Goal: Task Accomplishment & Management: Complete application form

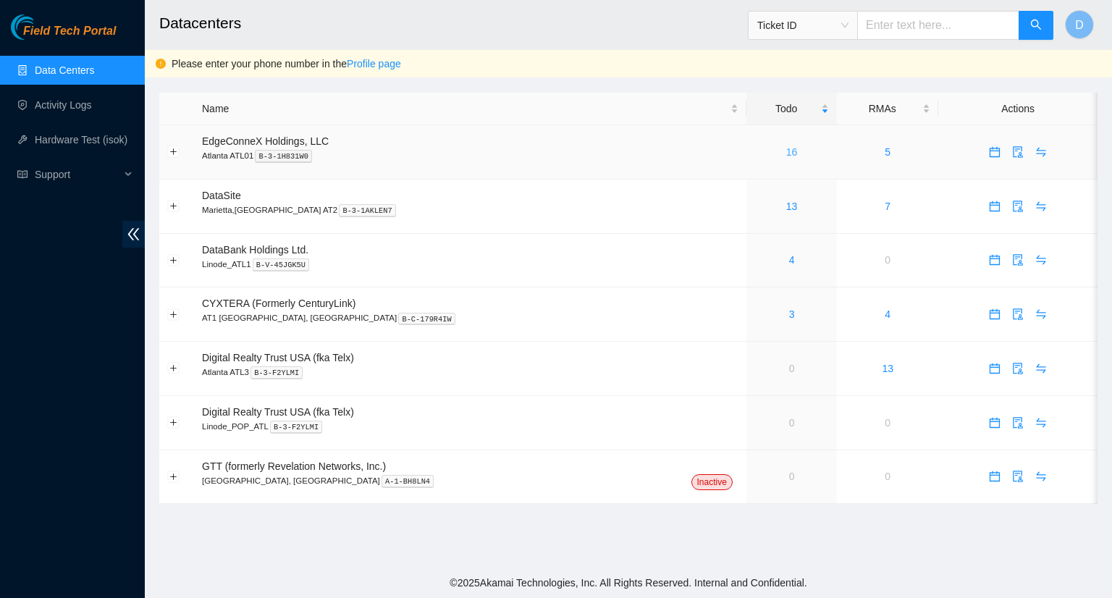
click at [786, 150] on link "16" at bounding box center [792, 152] width 12 height 12
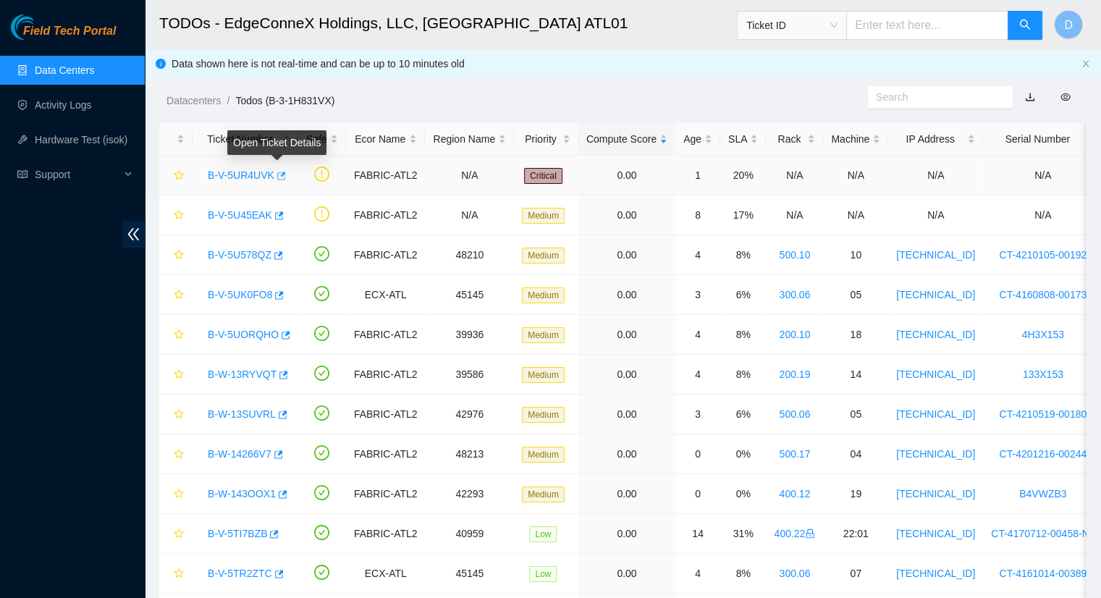
click at [277, 172] on icon "button" at bounding box center [280, 176] width 10 height 10
click at [73, 72] on link "Data Centers" at bounding box center [64, 70] width 59 height 12
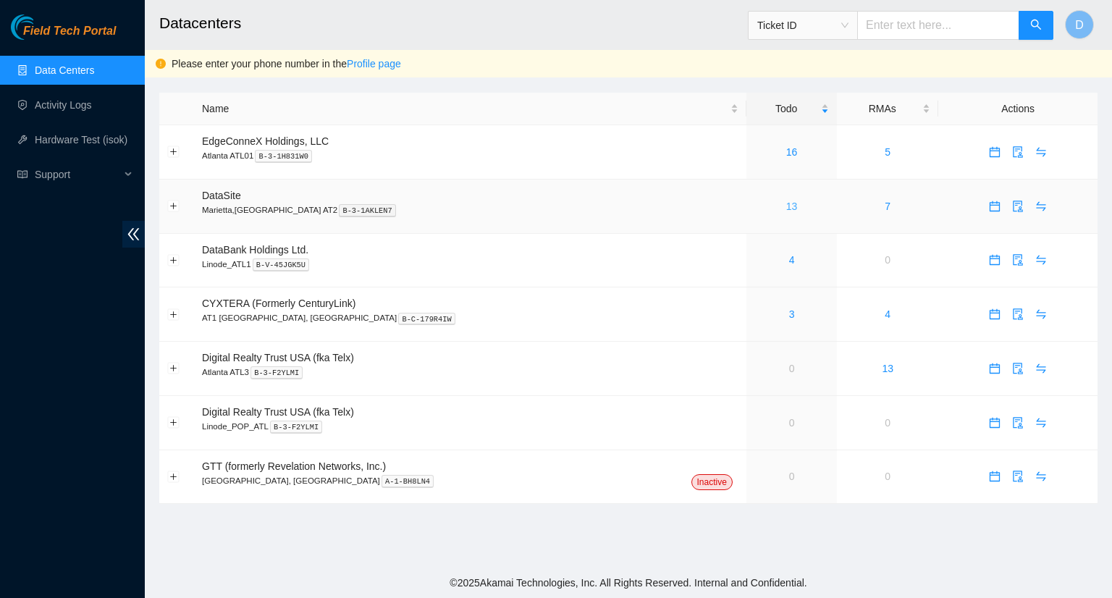
click at [786, 204] on link "13" at bounding box center [792, 206] width 12 height 12
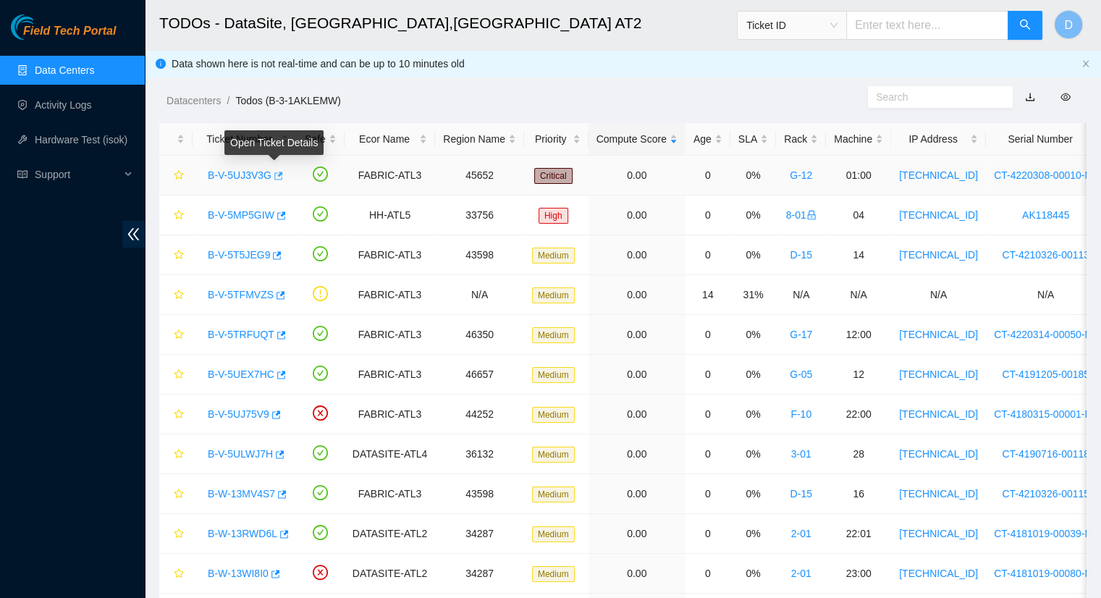
click at [275, 174] on icon "button" at bounding box center [277, 176] width 10 height 10
click at [94, 72] on link "Data Centers" at bounding box center [64, 70] width 59 height 12
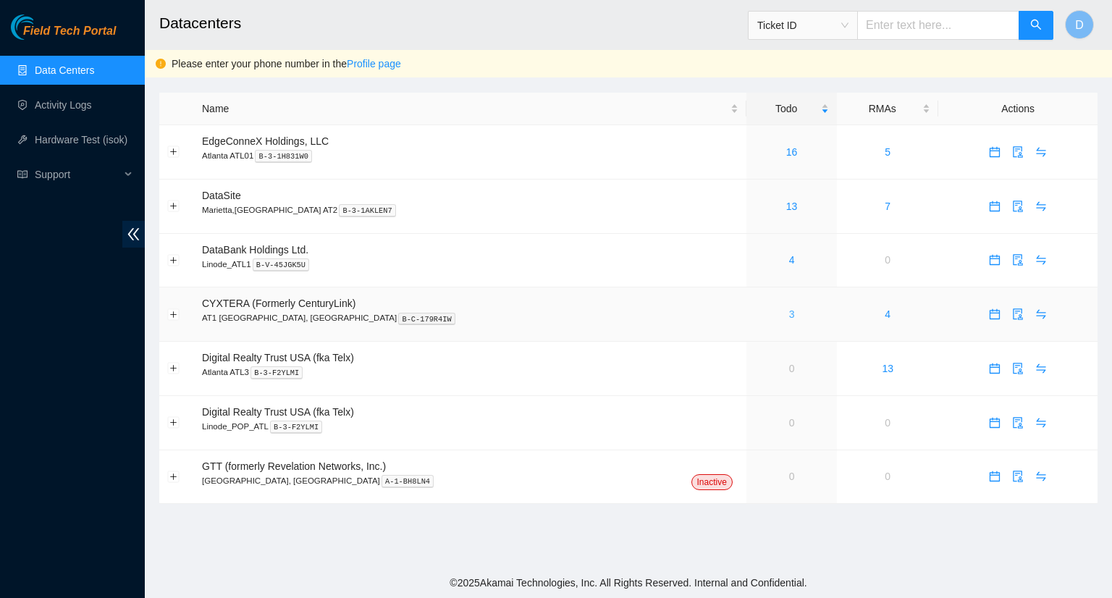
click at [789, 315] on link "3" at bounding box center [792, 314] width 6 height 12
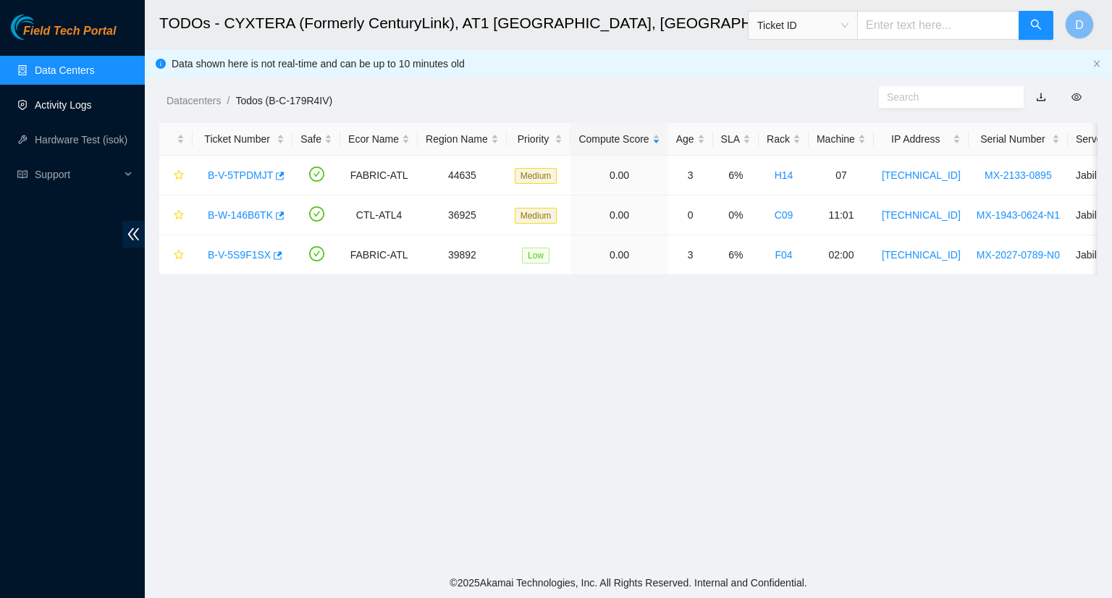
click at [61, 99] on link "Activity Logs" at bounding box center [63, 105] width 57 height 12
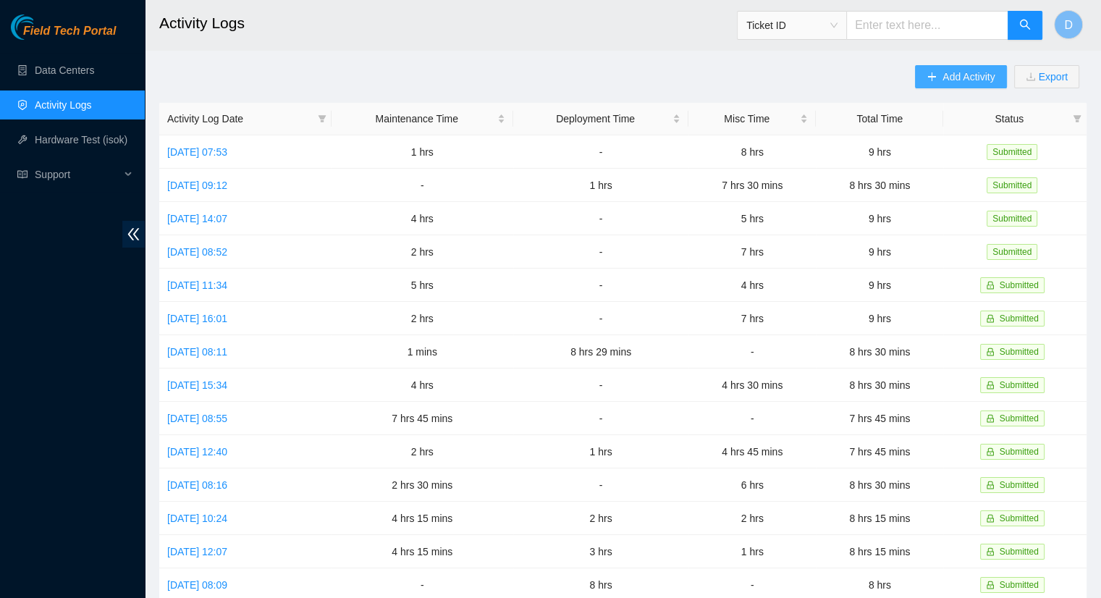
click at [931, 76] on icon "plus" at bounding box center [931, 77] width 10 height 10
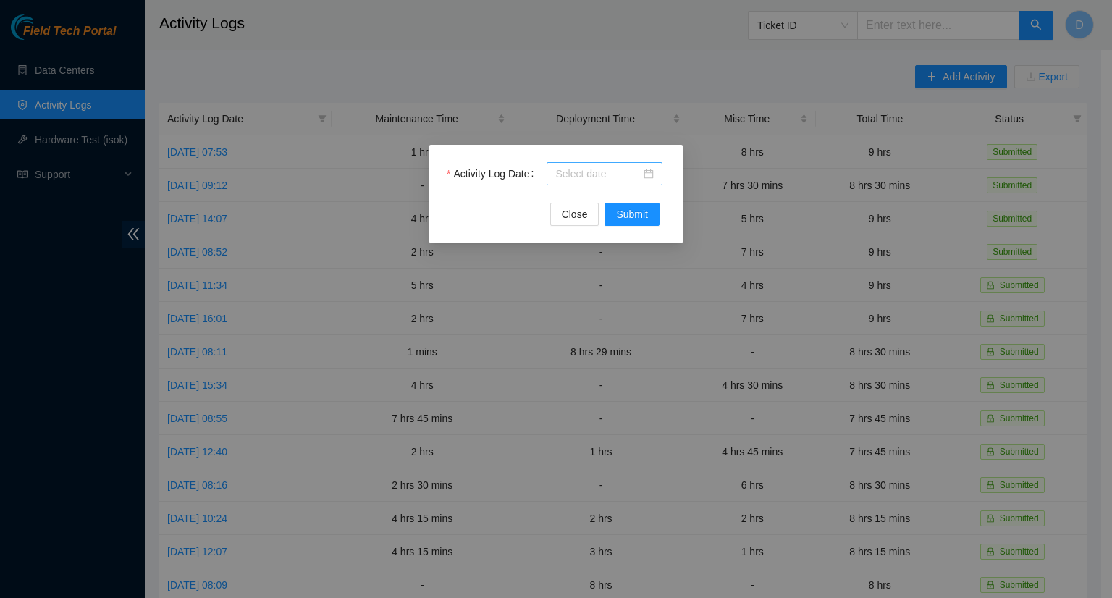
click at [601, 175] on input "Activity Log Date" at bounding box center [597, 174] width 85 height 16
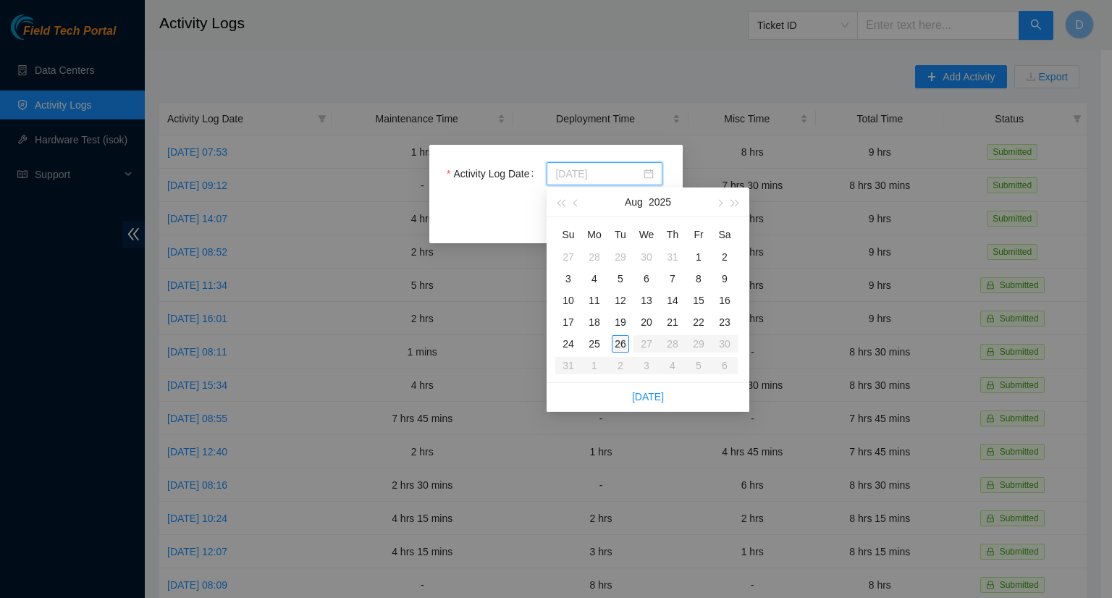
type input "2025-08-26"
type input "[DATE]"
click at [596, 345] on div "25" at bounding box center [593, 343] width 17 height 17
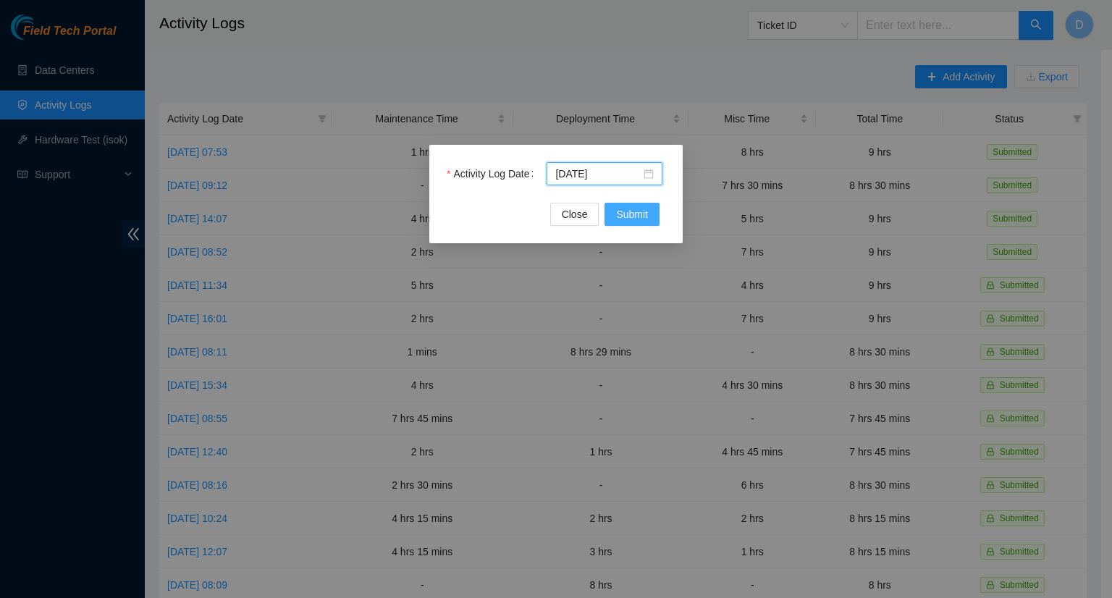
click at [636, 216] on span "Submit" at bounding box center [632, 214] width 32 height 16
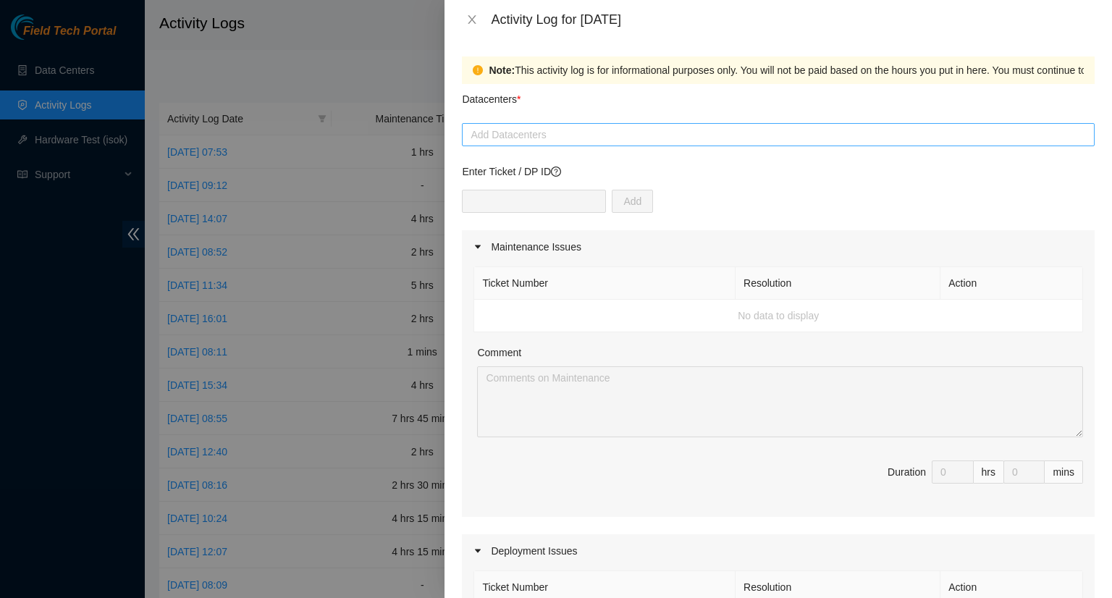
click at [529, 143] on div at bounding box center [777, 134] width 625 height 17
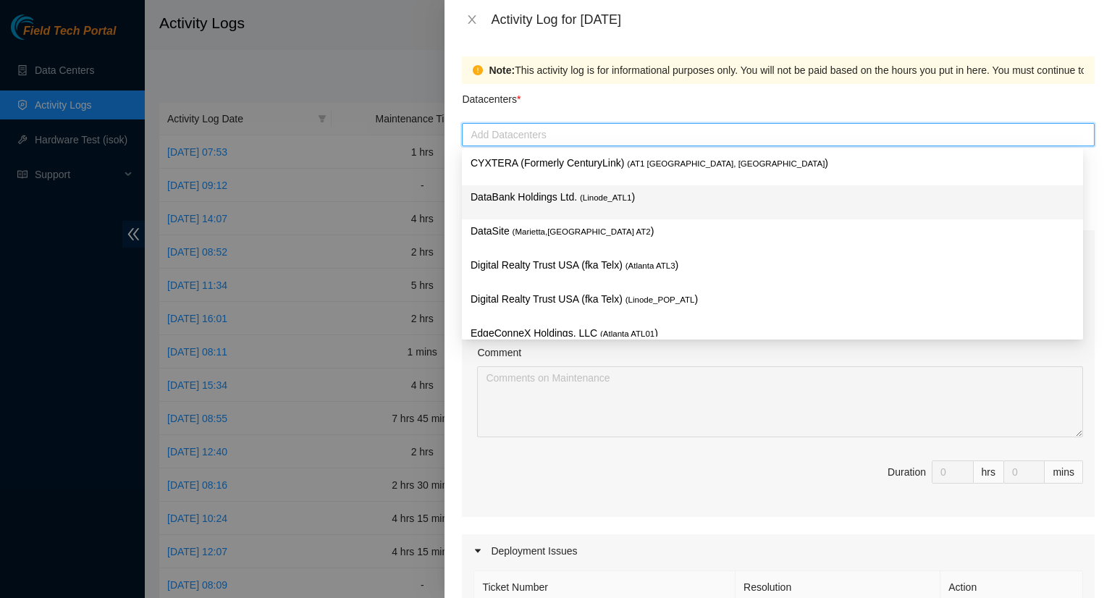
click at [527, 195] on p "DataBank Holdings Ltd. ( Linode_ATL1 )" at bounding box center [772, 197] width 604 height 17
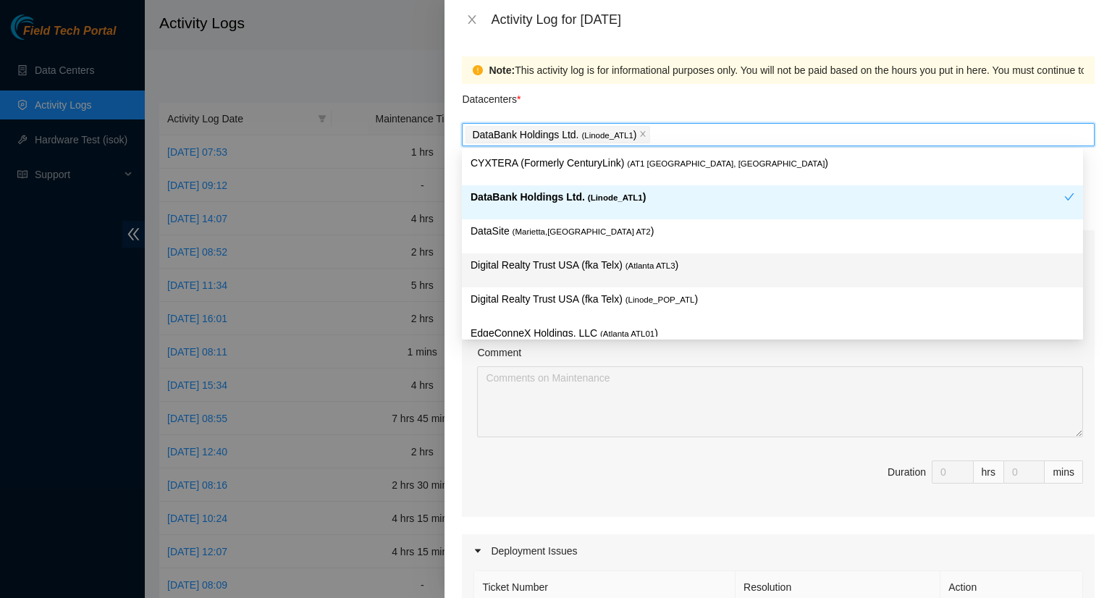
click at [590, 264] on p "Digital Realty Trust USA (fka Telx) ( Atlanta ATL3 )" at bounding box center [772, 265] width 604 height 17
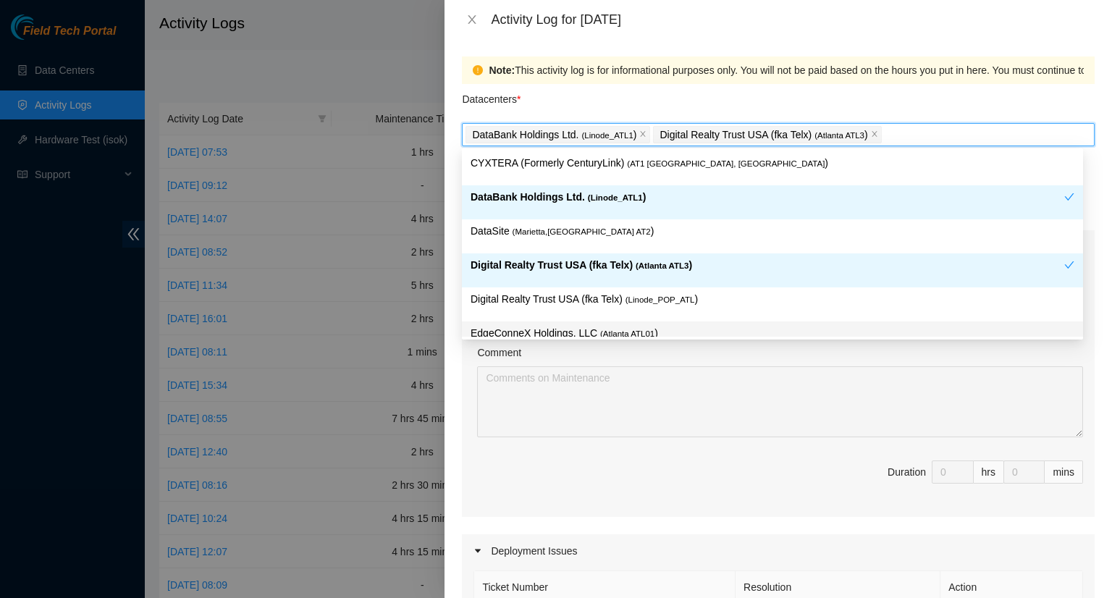
click at [836, 355] on div "Comment" at bounding box center [780, 355] width 606 height 22
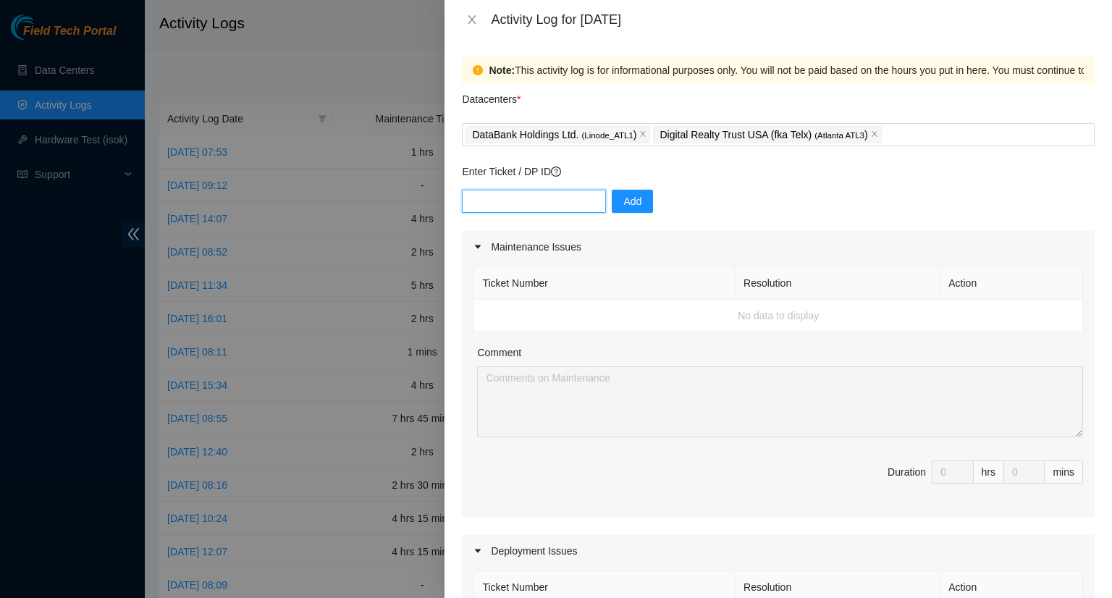
click at [521, 203] on input "text" at bounding box center [534, 201] width 144 height 23
type input "d"
type input "DP83407"
click at [612, 205] on button "Add" at bounding box center [632, 201] width 41 height 23
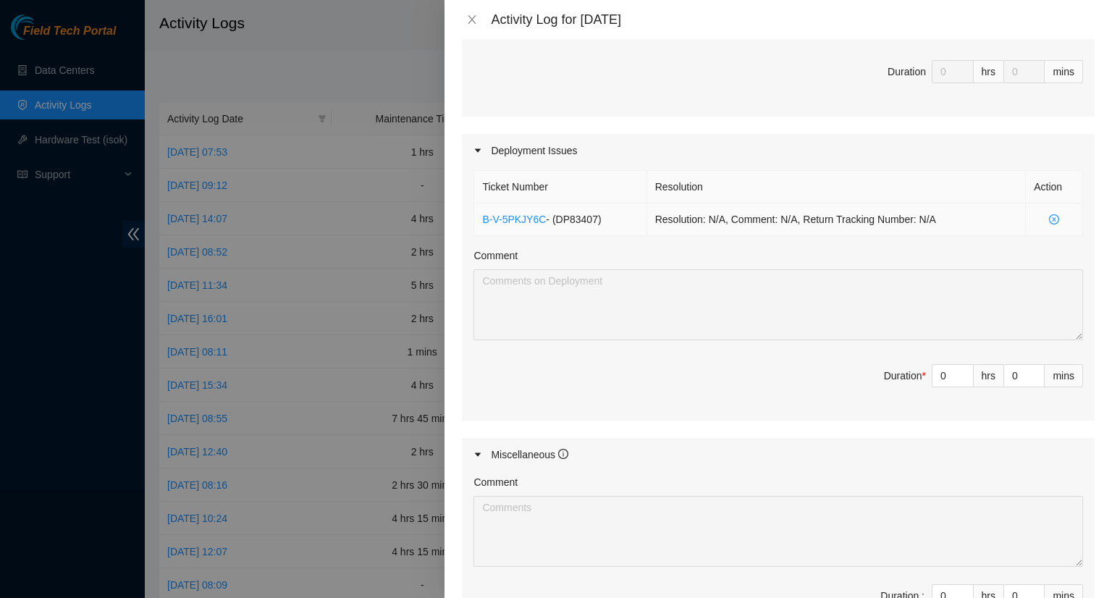
scroll to position [434, 0]
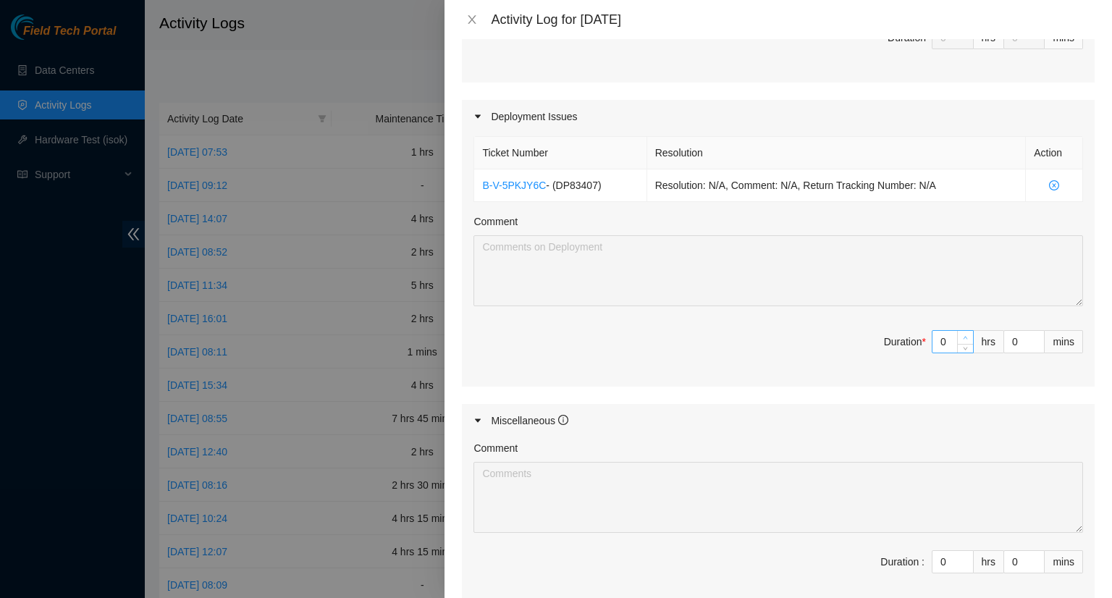
type input "1"
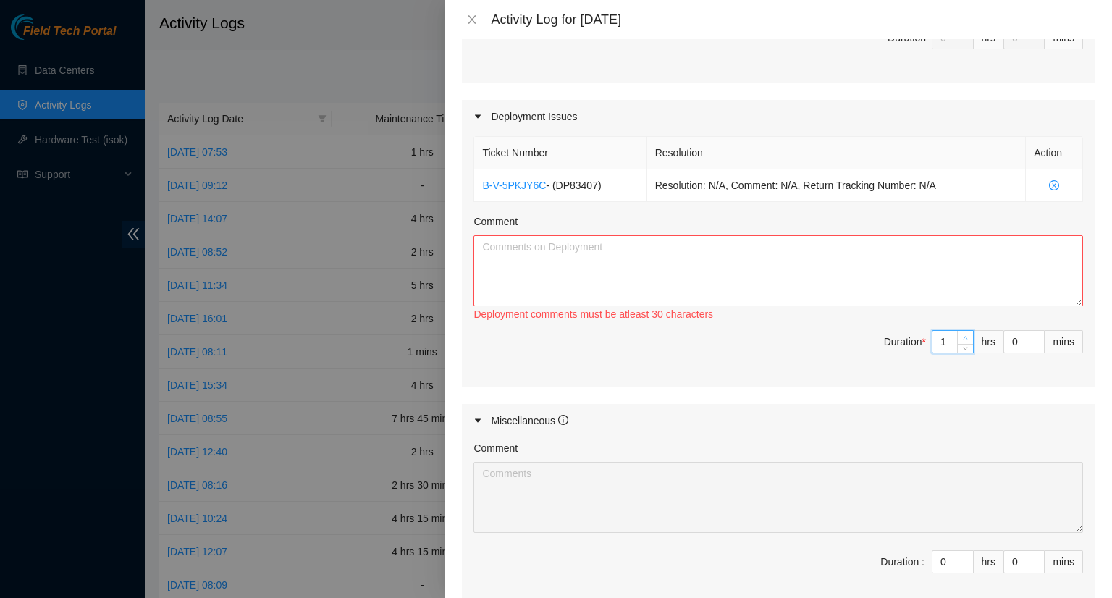
click at [963, 335] on icon "up" at bounding box center [965, 337] width 5 height 5
type input "2"
click at [963, 335] on icon "up" at bounding box center [965, 337] width 5 height 5
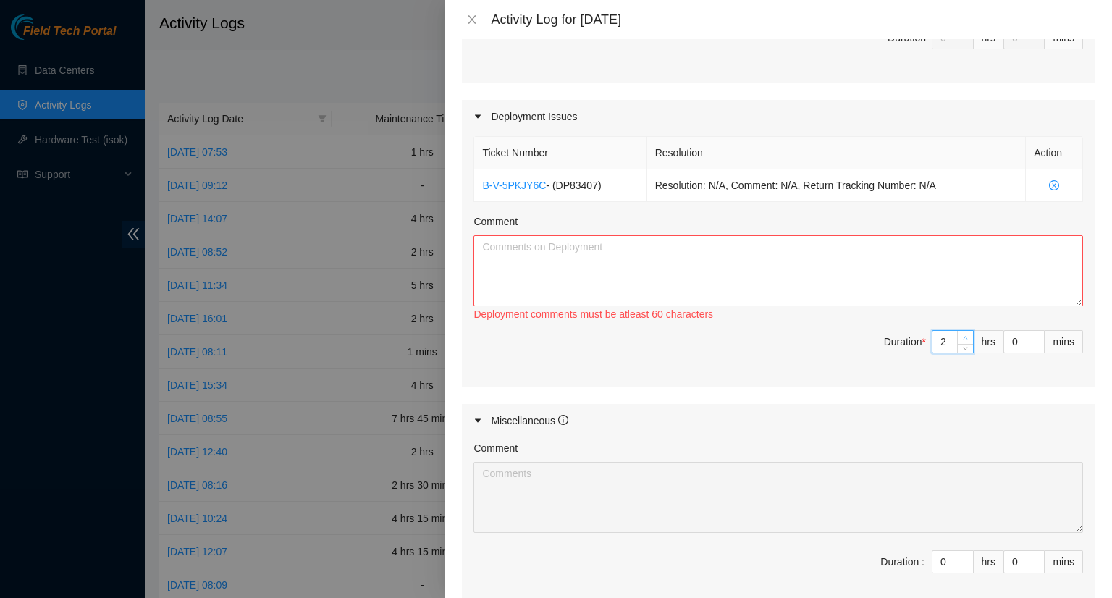
type input "3"
click at [593, 247] on textarea "Comment" at bounding box center [777, 270] width 609 height 71
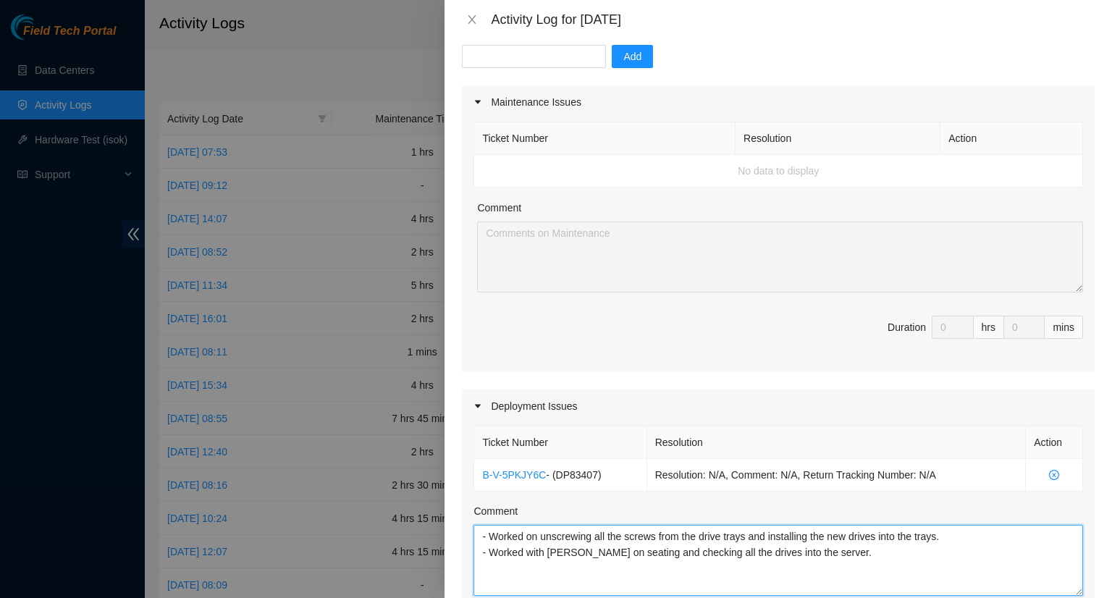
scroll to position [72, 0]
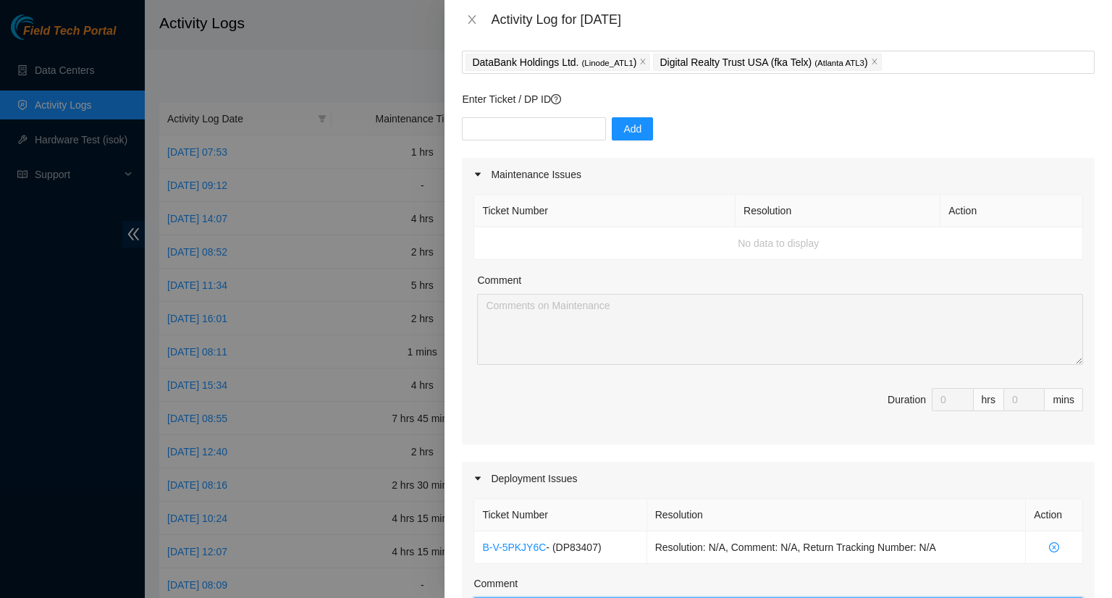
type textarea "- Worked on unscrewing all the screws from the drive trays and installing the n…"
click at [624, 237] on td "No data to display" at bounding box center [778, 243] width 609 height 33
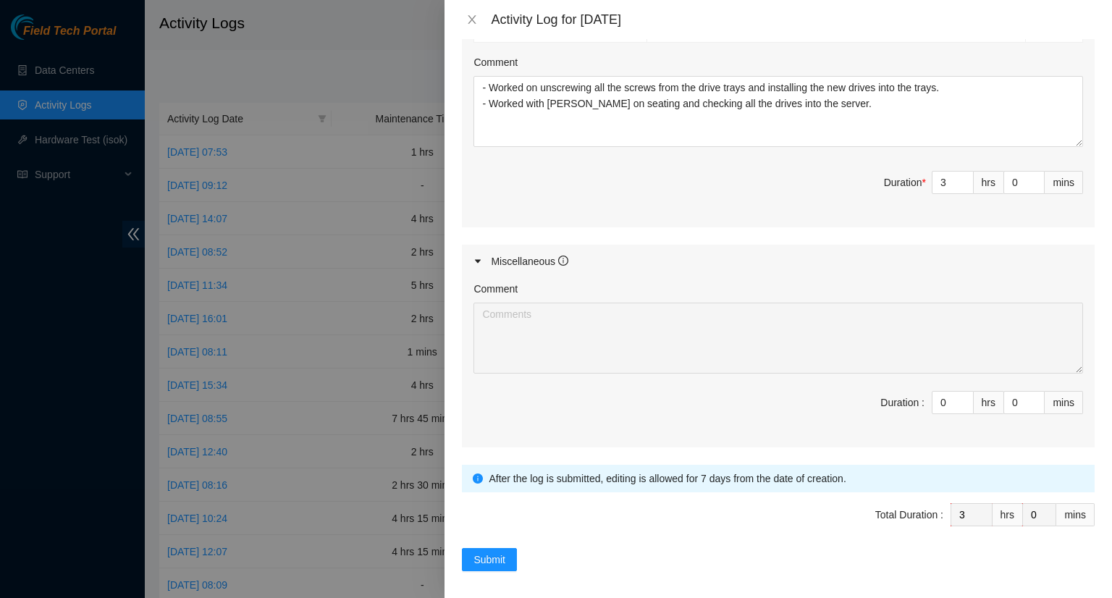
scroll to position [596, 0]
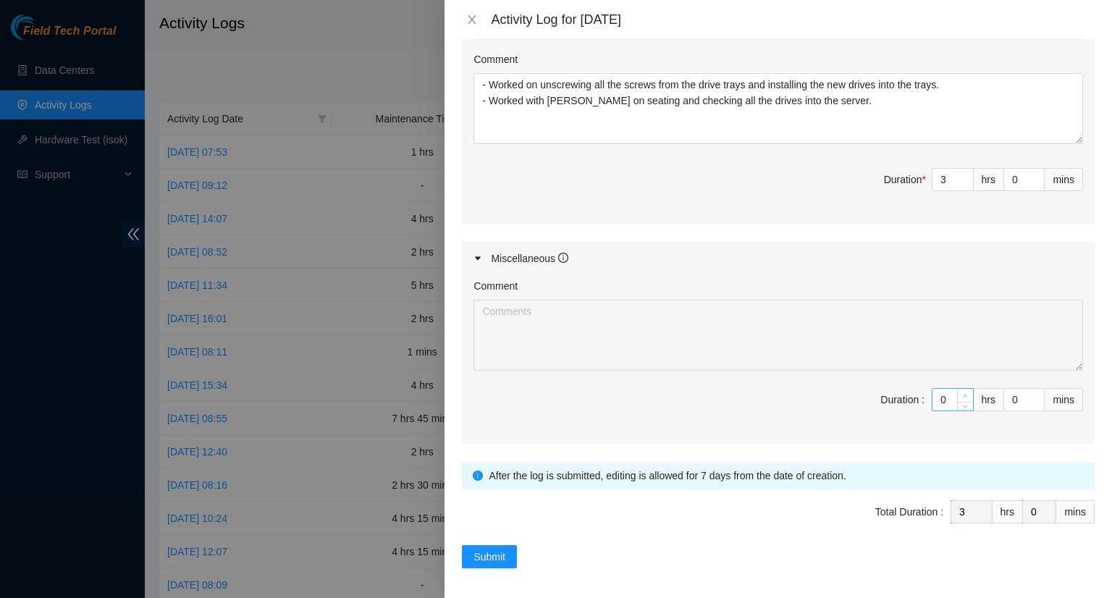
type input "1"
type input "4"
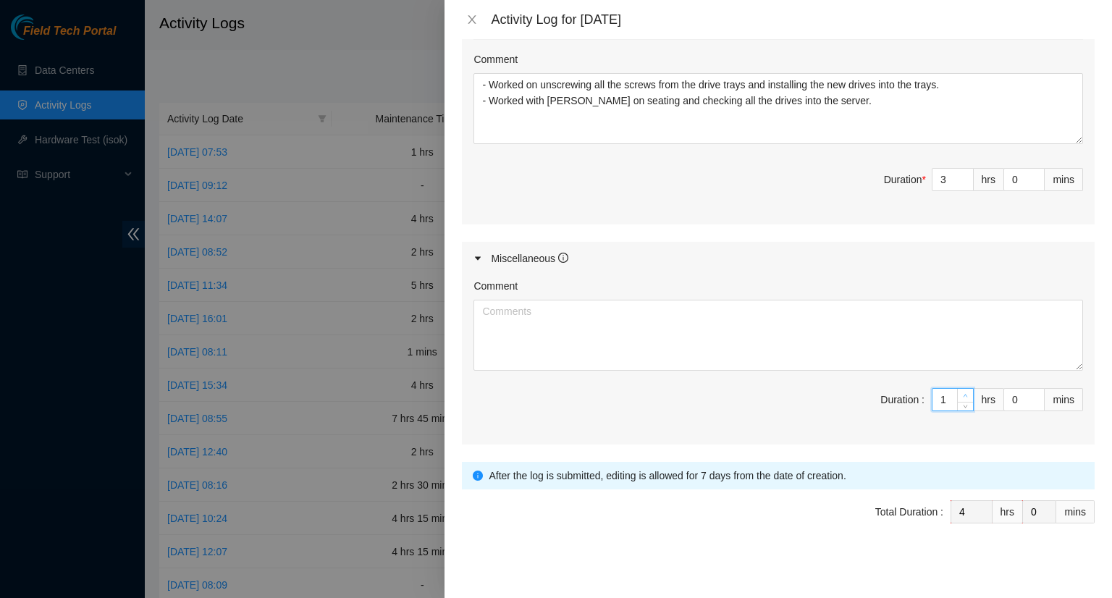
click at [961, 392] on span "up" at bounding box center [965, 396] width 9 height 9
type input "2"
type input "5"
click at [961, 392] on span "up" at bounding box center [965, 396] width 9 height 9
type input "3"
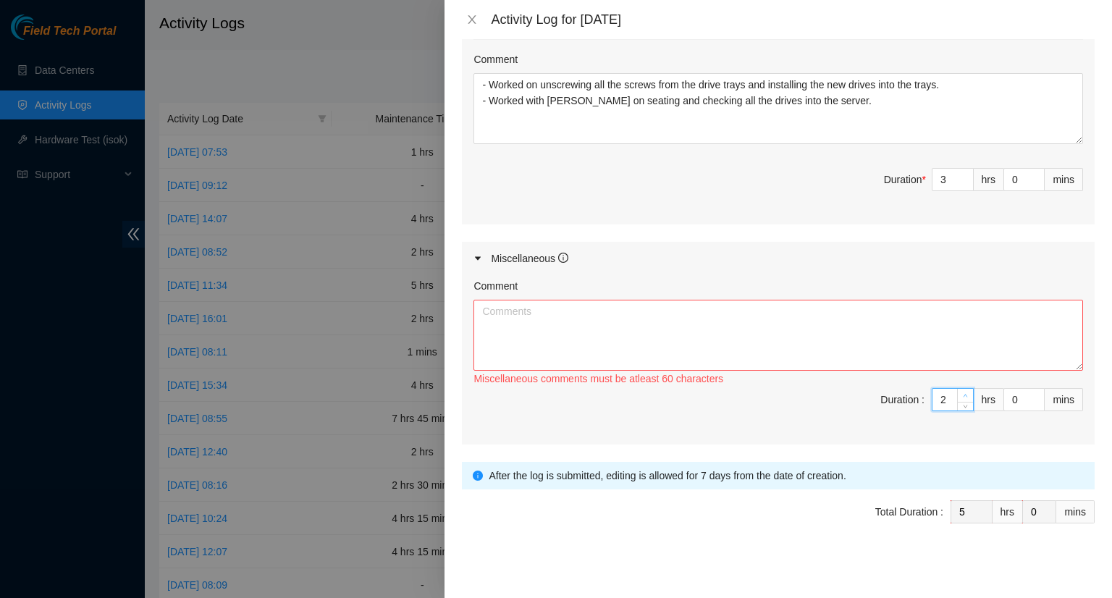
type input "6"
click at [961, 392] on span "up" at bounding box center [965, 396] width 9 height 9
click at [536, 313] on textarea "Comment" at bounding box center [777, 335] width 609 height 71
type textarea "w"
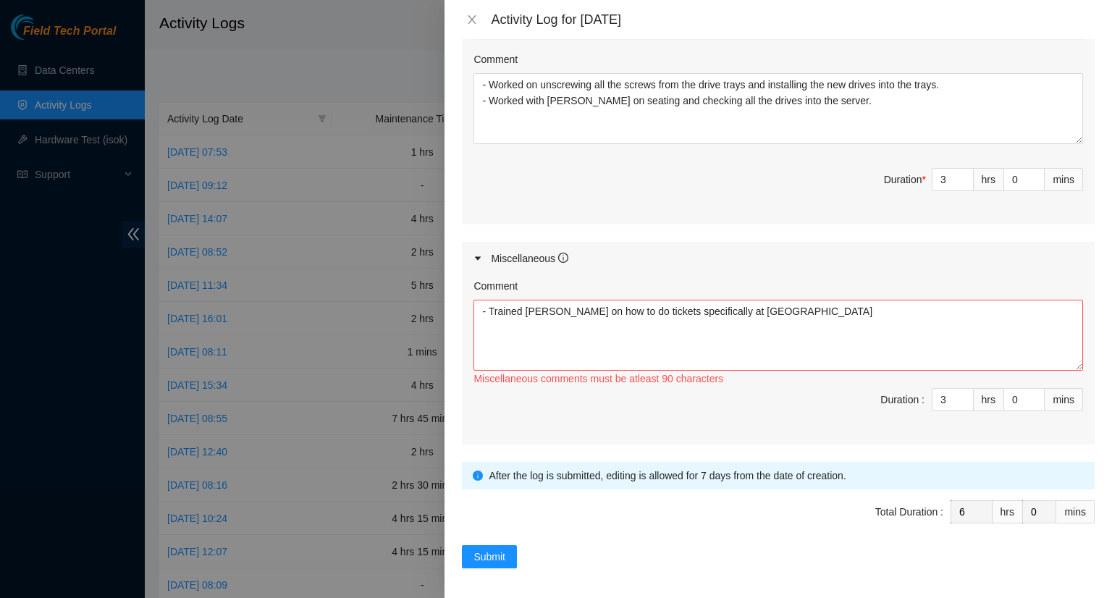
click at [838, 415] on span "Duration : 3 hrs 0 mins" at bounding box center [777, 408] width 609 height 41
click at [790, 316] on textarea "- Trained Liong Toha on how to do tickets specifically at Databank" at bounding box center [777, 335] width 609 height 71
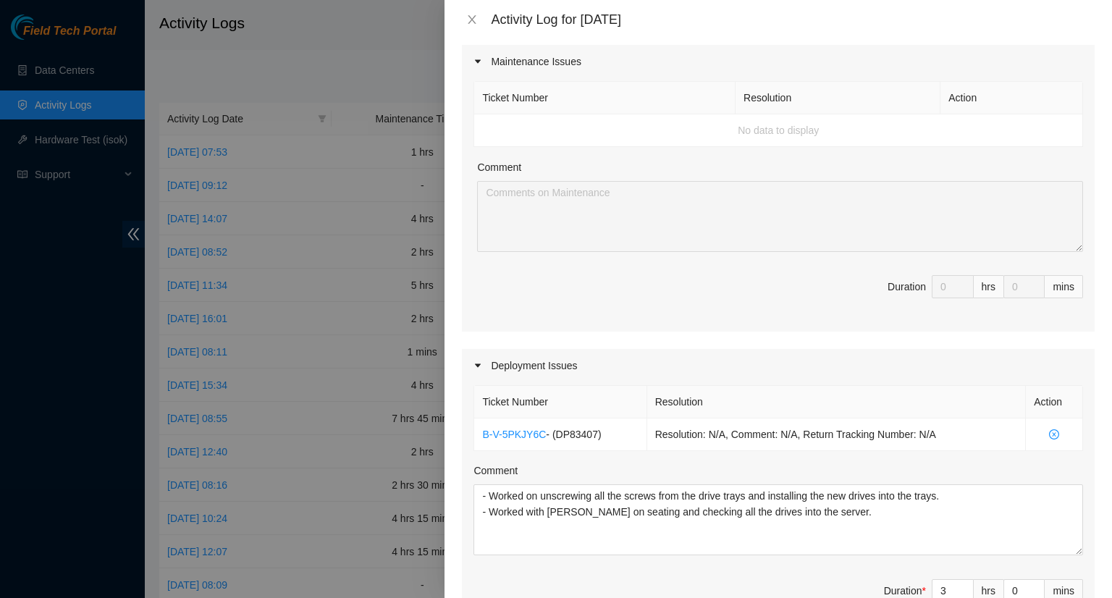
scroll to position [217, 0]
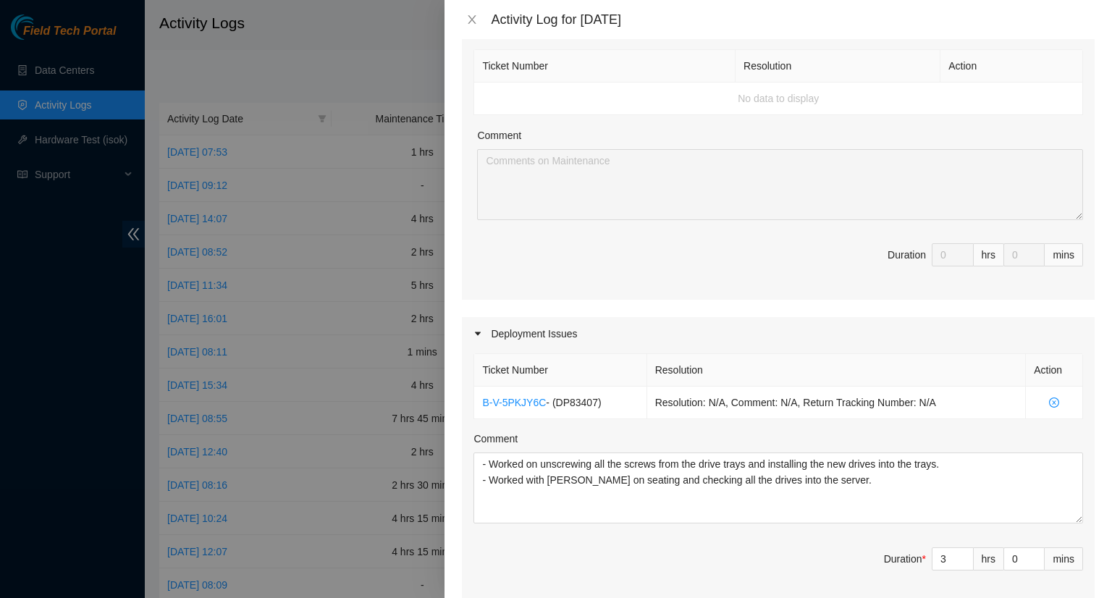
type textarea "- Trained Liong Toha on how to do tickets specifically at Databank. - Attended …"
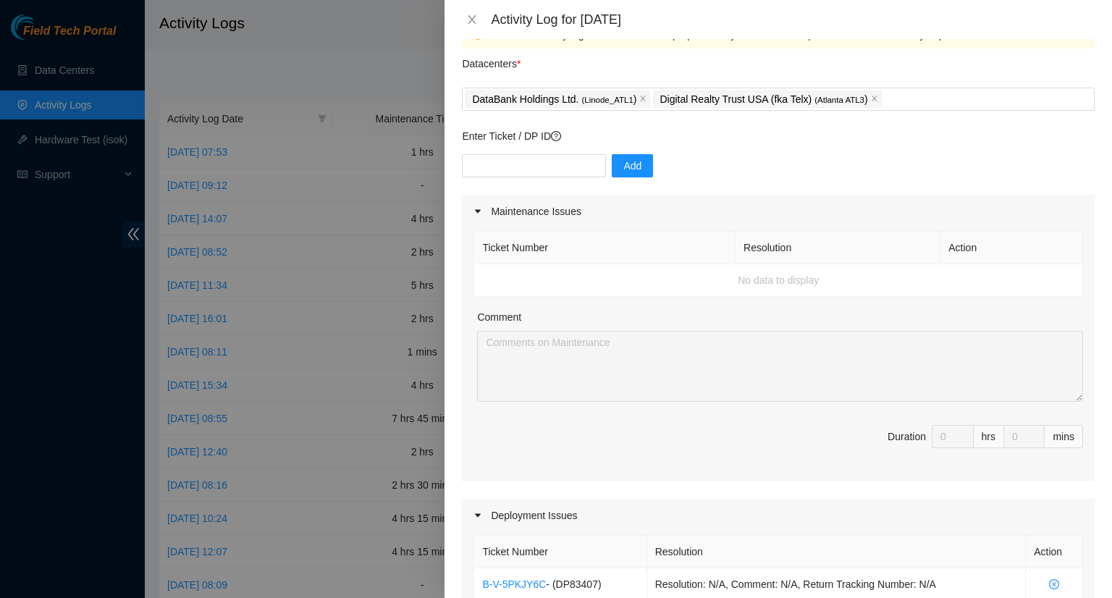
scroll to position [0, 0]
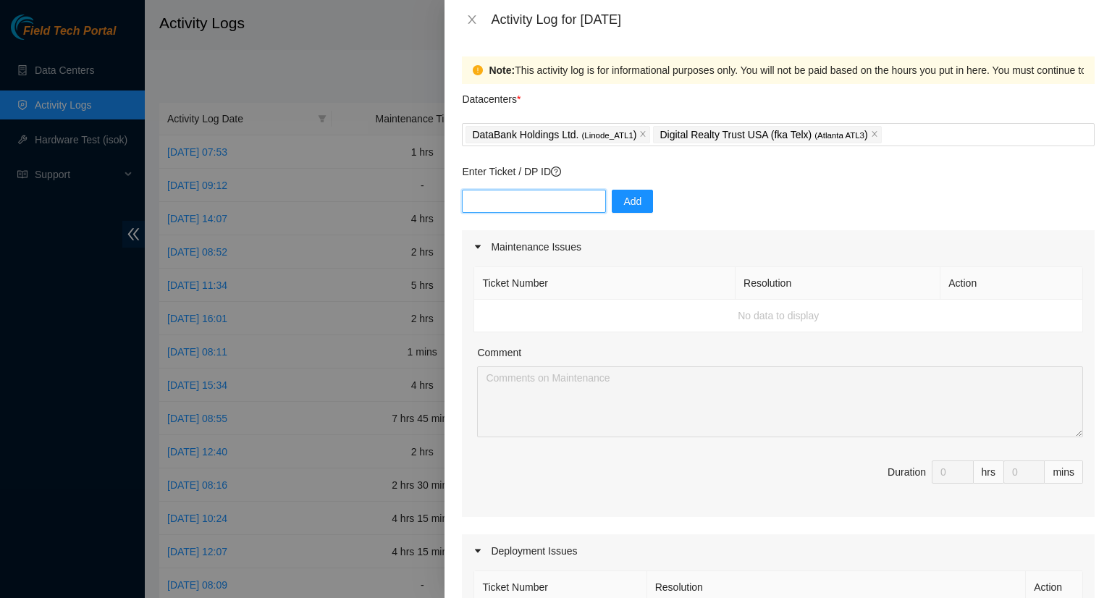
click at [484, 203] on input "text" at bounding box center [534, 201] width 144 height 23
paste input "B-W-13W44JO"
type input "B-W-13W44JO"
click at [623, 206] on span "Add" at bounding box center [632, 201] width 18 height 16
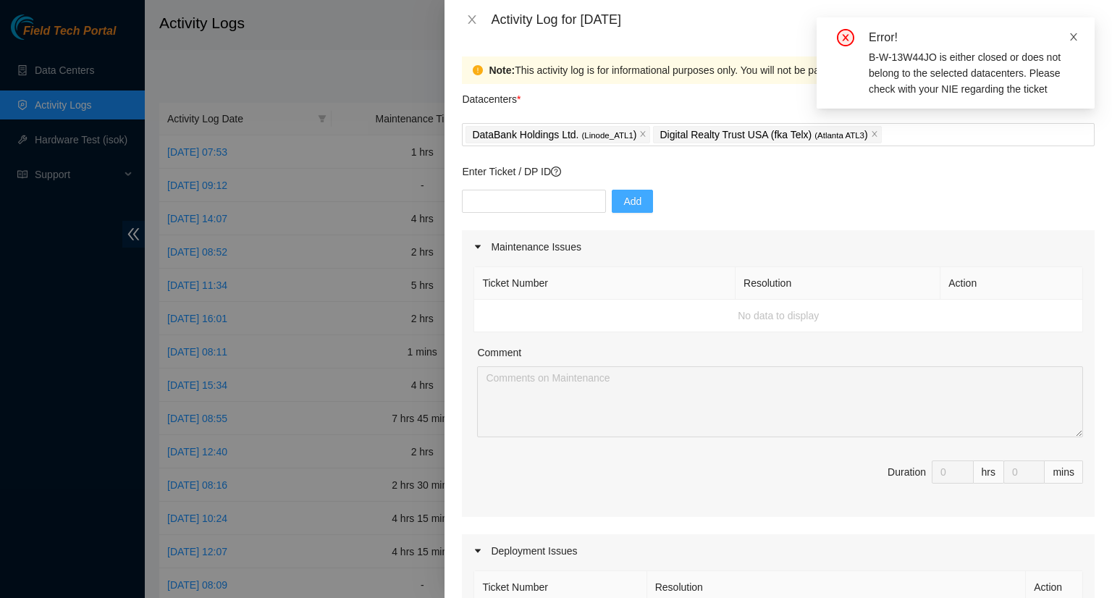
click at [1073, 41] on icon "close" at bounding box center [1073, 37] width 10 height 10
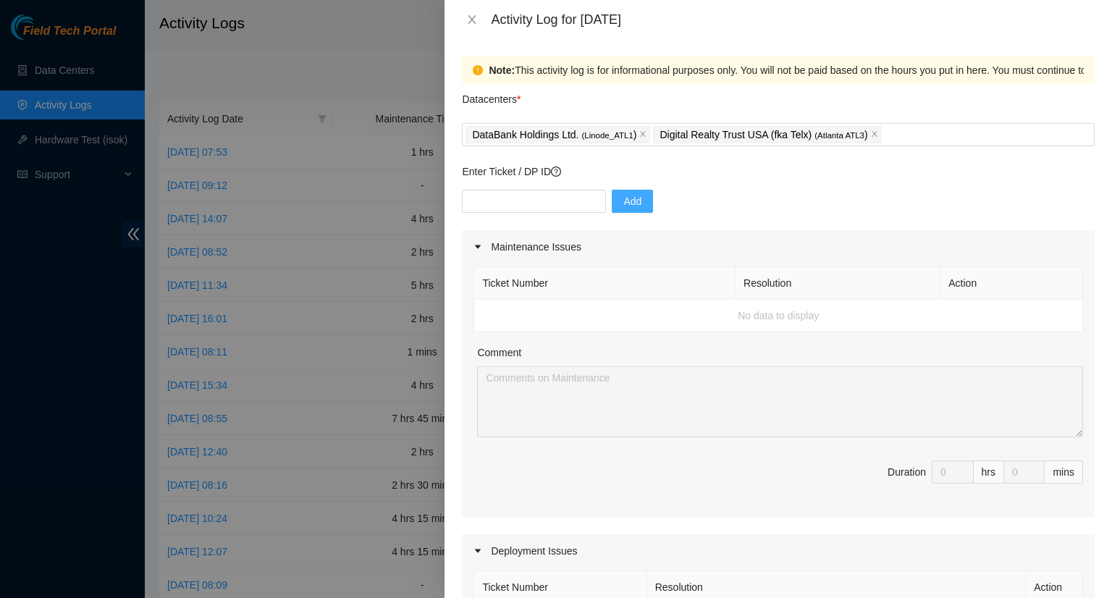
click at [530, 313] on td "No data to display" at bounding box center [778, 316] width 609 height 33
click at [772, 321] on td "No data to display" at bounding box center [778, 316] width 609 height 33
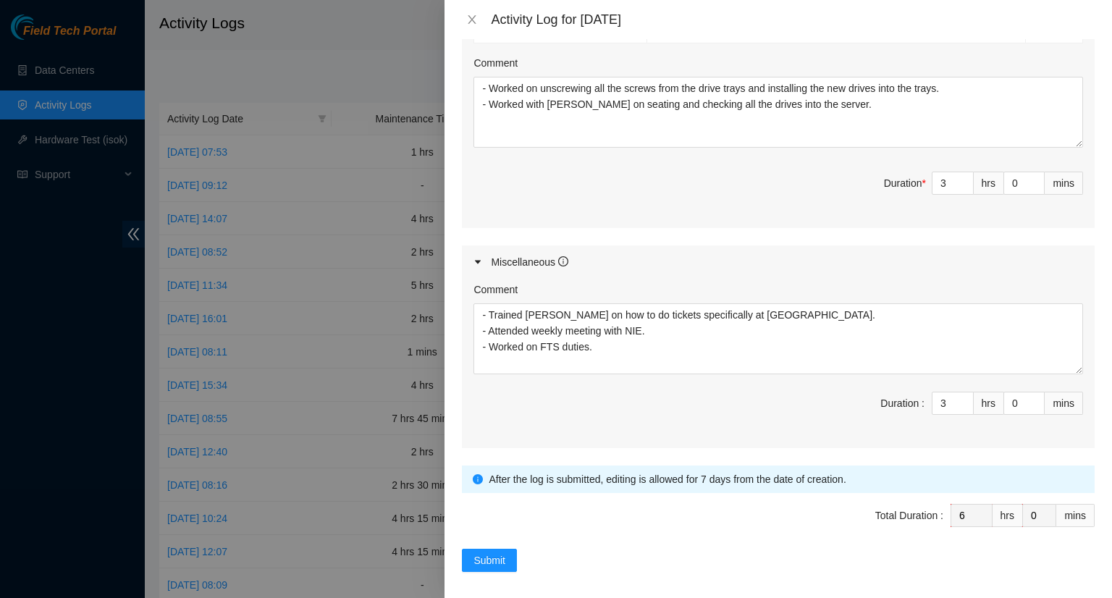
scroll to position [596, 0]
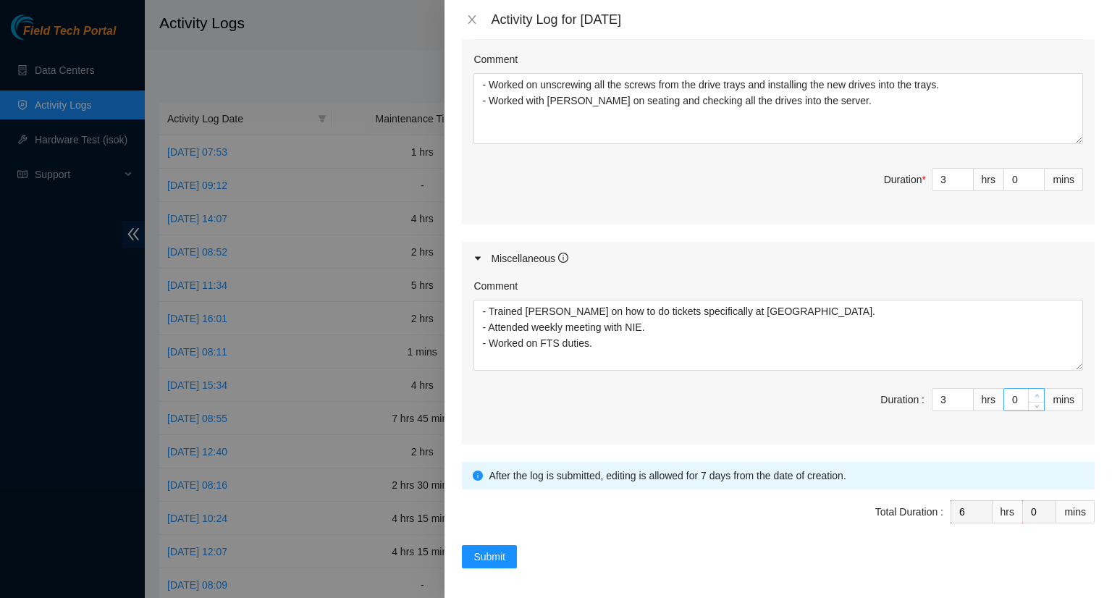
type input "1"
click at [1034, 393] on icon "up" at bounding box center [1036, 395] width 5 height 5
type input "2"
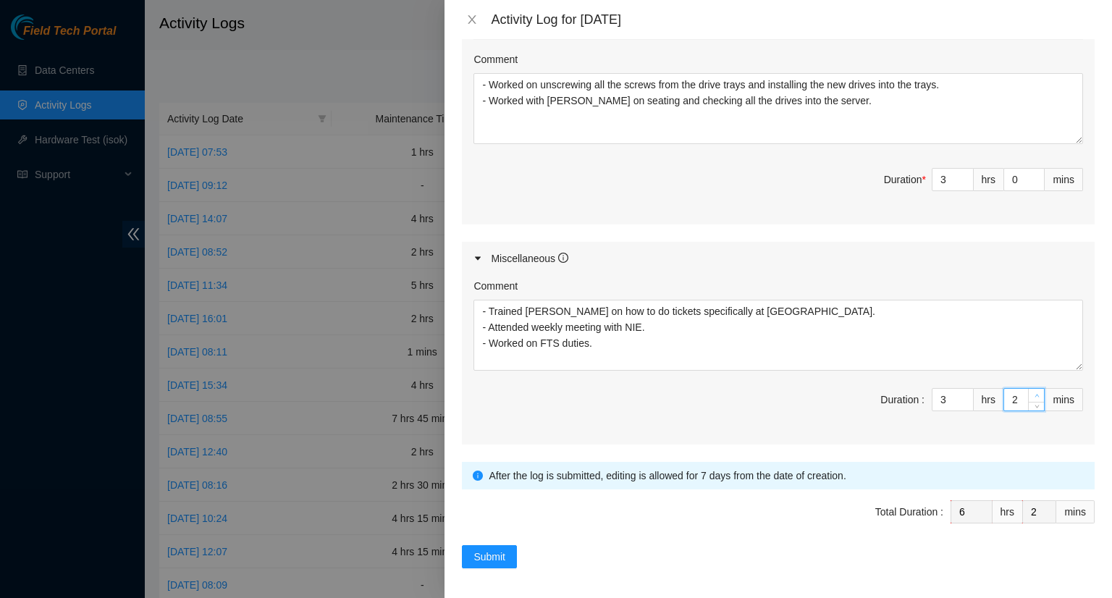
click at [1034, 393] on icon "up" at bounding box center [1036, 395] width 5 height 5
type input "3"
click at [1034, 393] on icon "up" at bounding box center [1036, 395] width 5 height 5
type input "4"
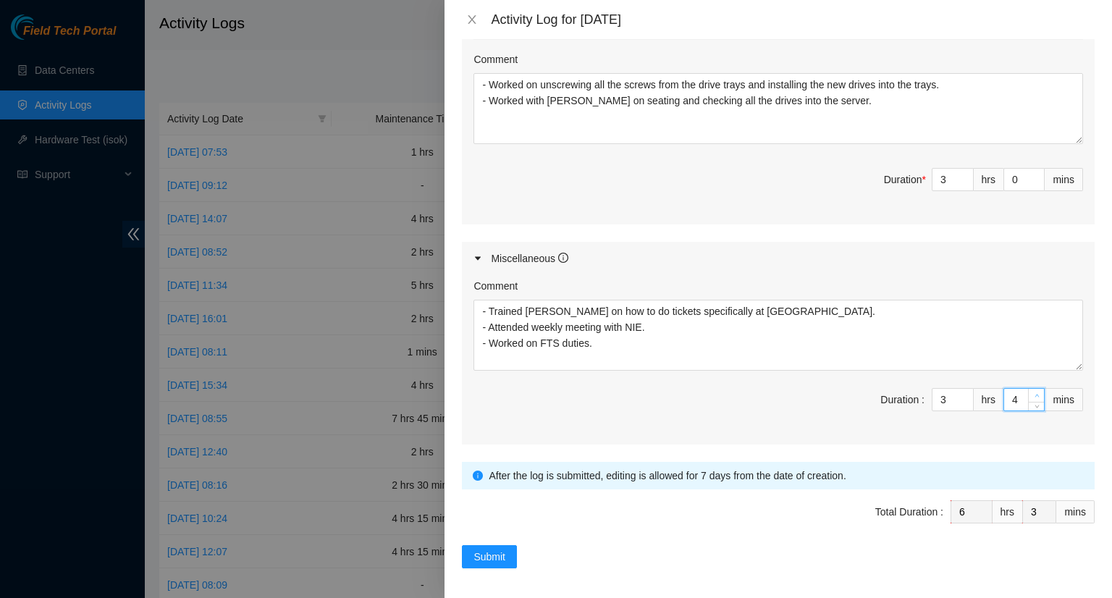
type input "4"
click at [1034, 393] on icon "up" at bounding box center [1036, 395] width 5 height 5
type input "5"
click at [1034, 393] on icon "up" at bounding box center [1036, 395] width 5 height 5
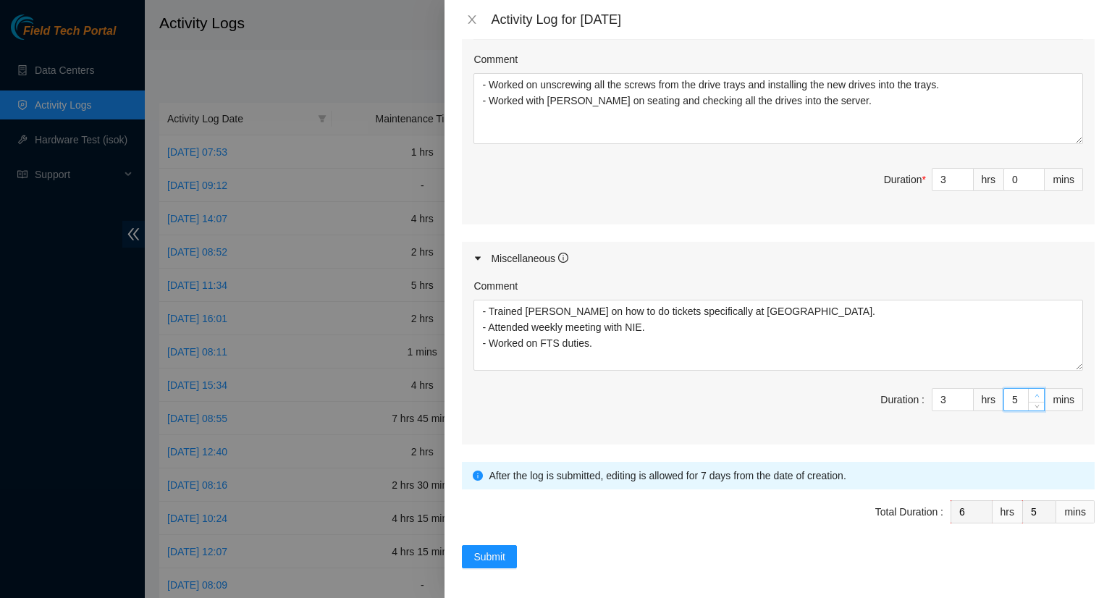
type input "6"
click at [1034, 393] on icon "up" at bounding box center [1036, 395] width 5 height 5
type input "7"
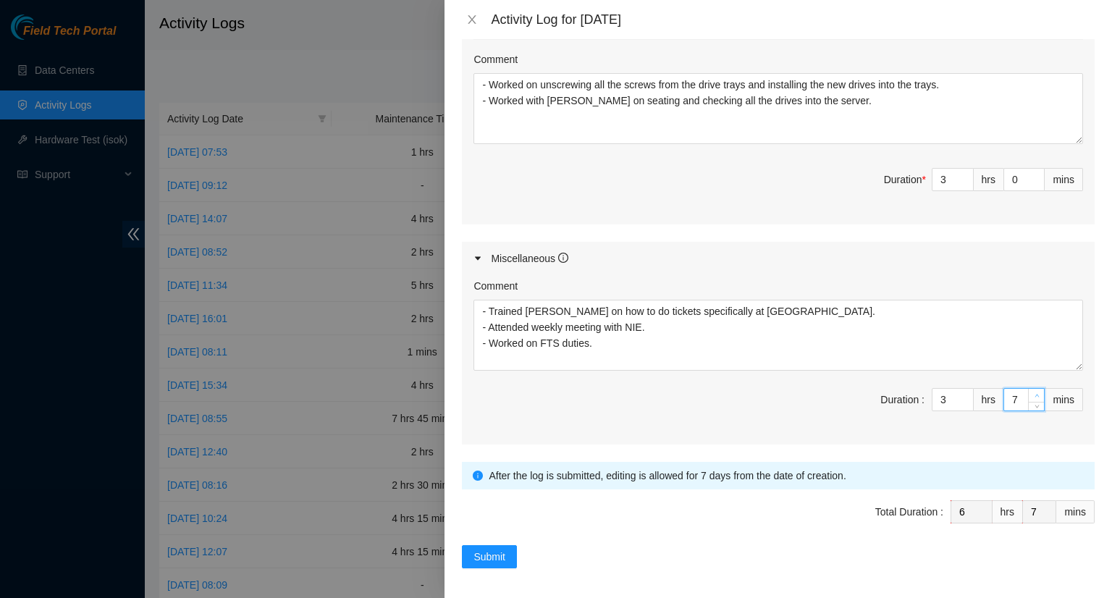
click at [1034, 393] on icon "up" at bounding box center [1036, 395] width 5 height 5
type input "8"
click at [1034, 393] on icon "up" at bounding box center [1036, 395] width 5 height 5
type input "9"
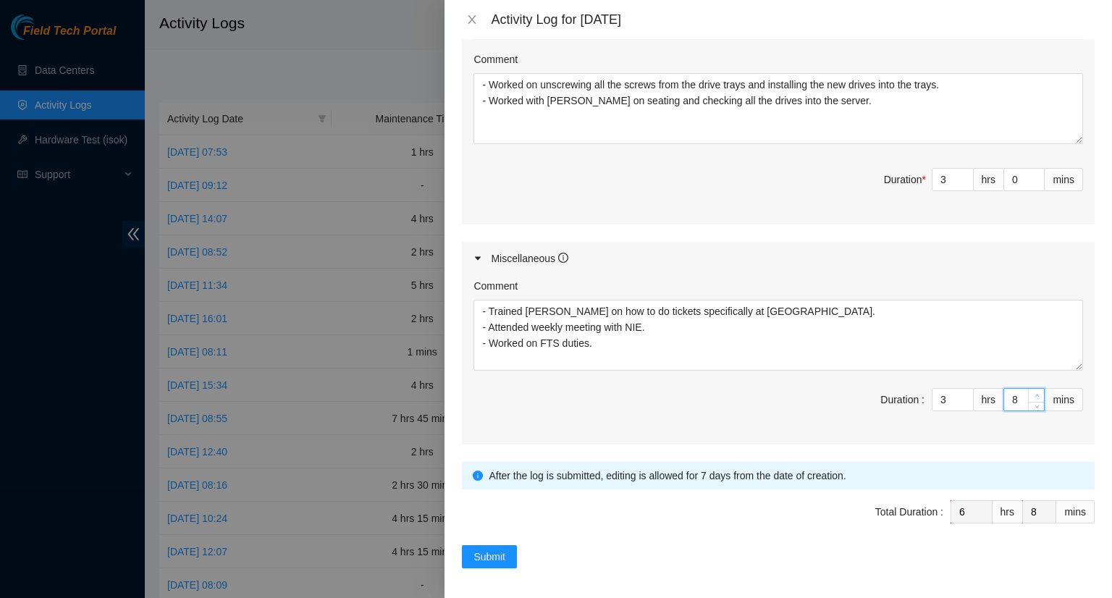
type input "9"
click at [1034, 393] on icon "up" at bounding box center [1036, 395] width 5 height 5
type input "10"
click at [1034, 393] on icon "up" at bounding box center [1036, 395] width 5 height 5
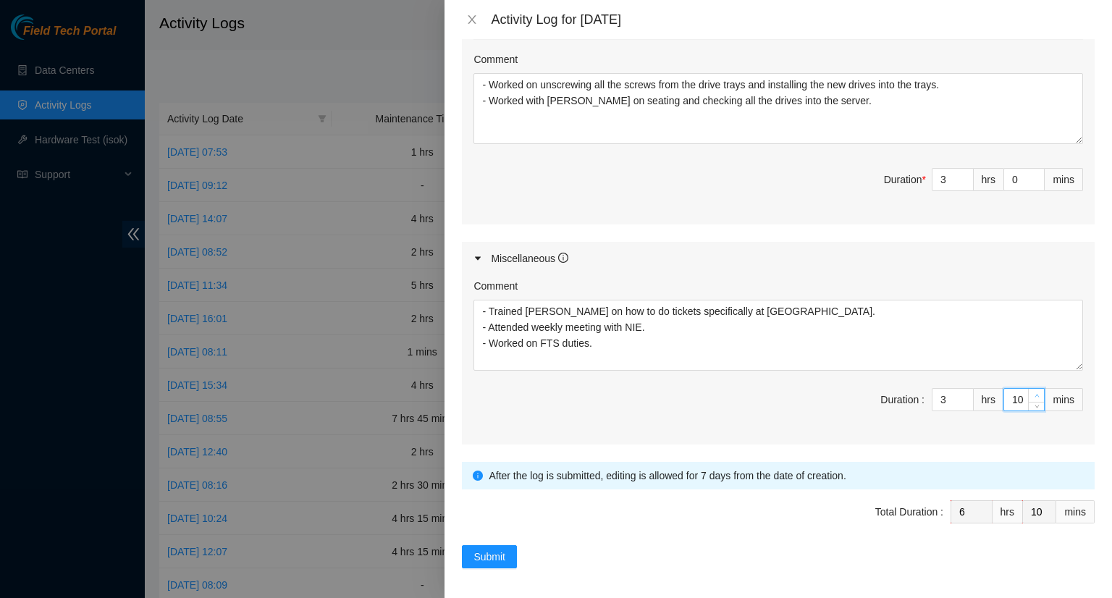
type input "11"
click at [1034, 393] on icon "up" at bounding box center [1036, 395] width 5 height 5
type input "12"
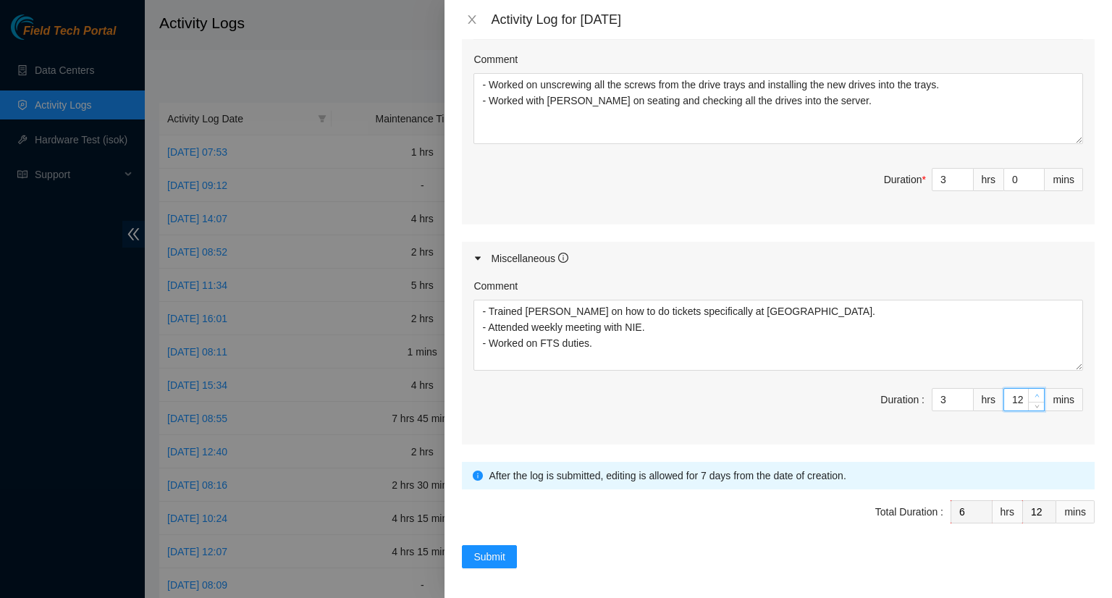
click at [1034, 393] on icon "up" at bounding box center [1036, 395] width 5 height 5
type input "13"
click at [1034, 393] on icon "up" at bounding box center [1036, 395] width 5 height 5
type input "14"
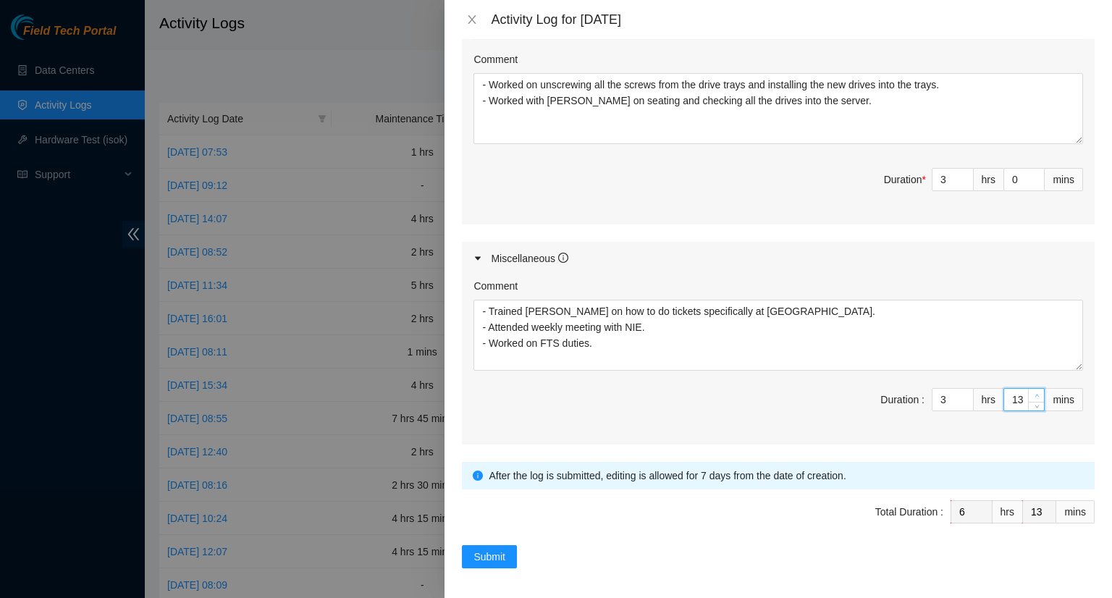
type input "14"
click at [1034, 393] on icon "up" at bounding box center [1036, 395] width 5 height 5
type input "15"
click at [1034, 393] on icon "up" at bounding box center [1036, 395] width 5 height 5
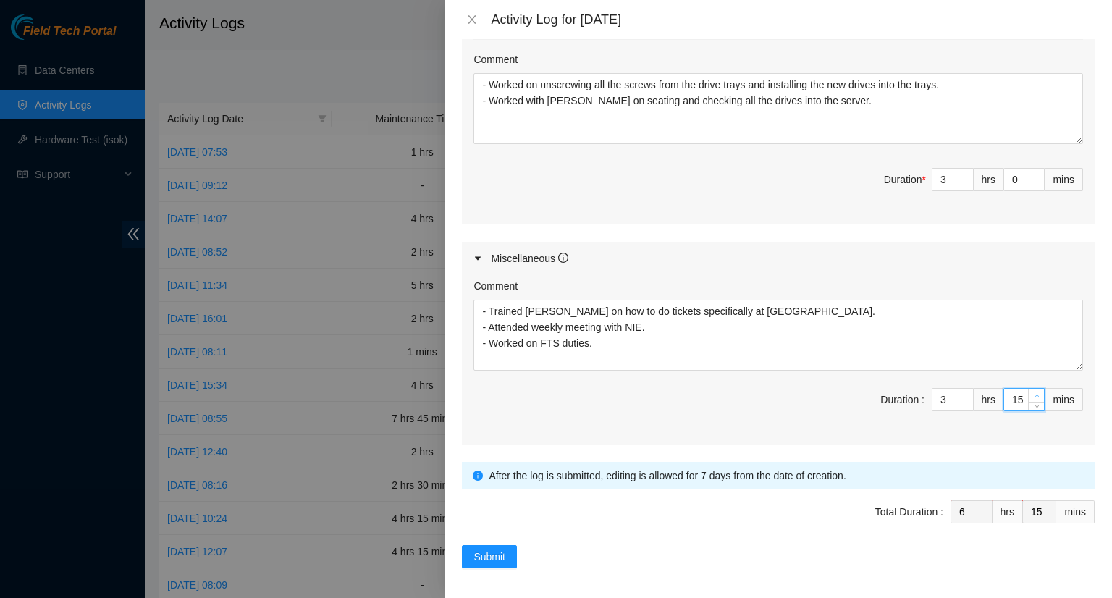
type input "16"
click at [1034, 393] on icon "up" at bounding box center [1036, 395] width 5 height 5
type input "17"
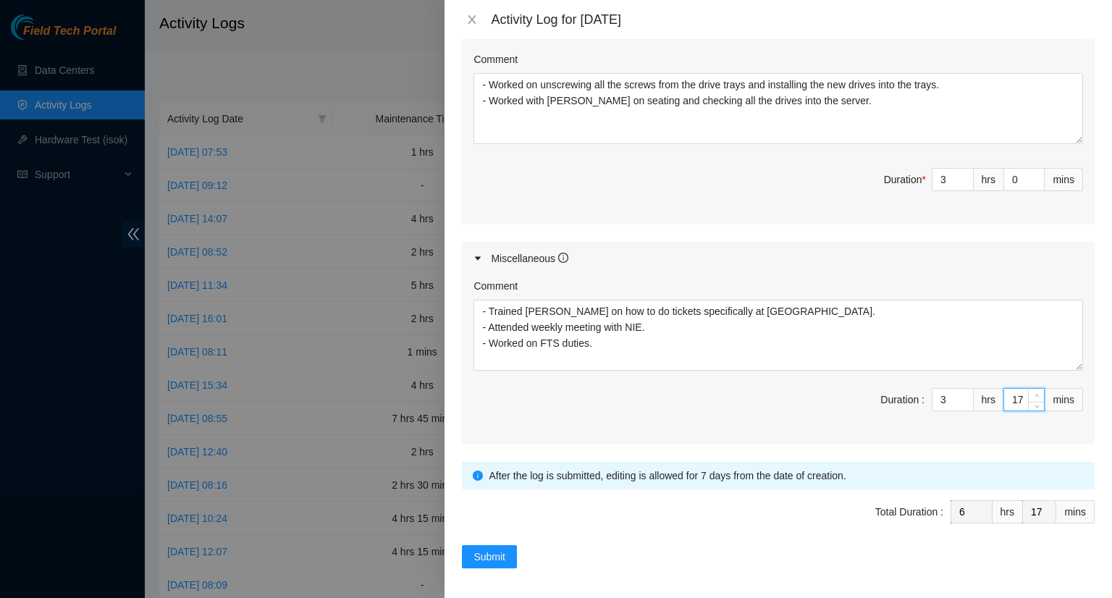
click at [1034, 393] on icon "up" at bounding box center [1036, 395] width 5 height 5
type input "18"
click at [1034, 393] on icon "up" at bounding box center [1036, 395] width 5 height 5
type input "19"
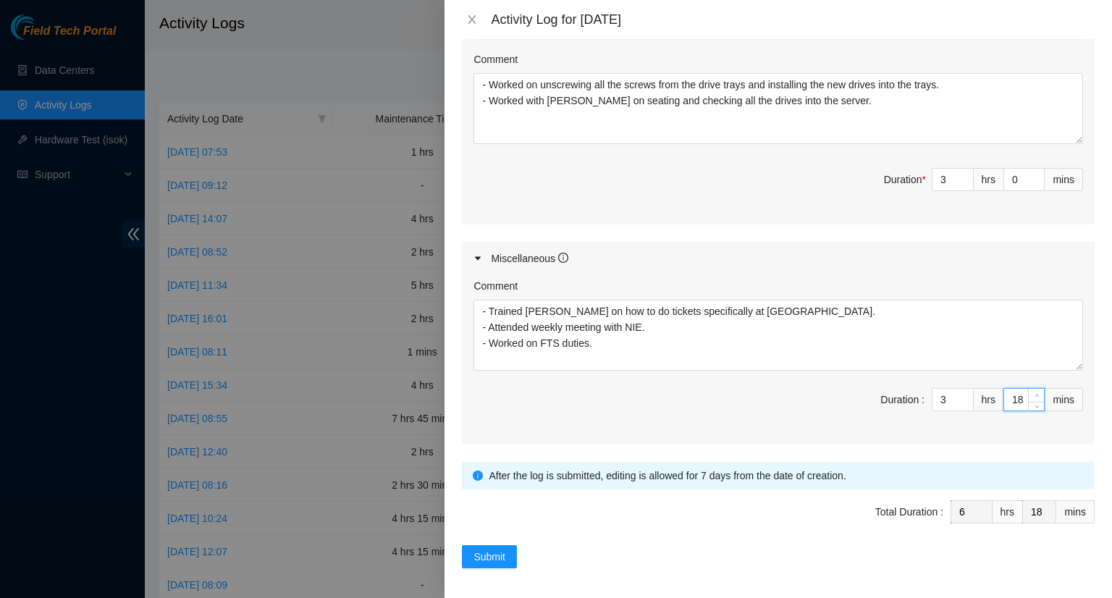
type input "19"
click at [1034, 393] on icon "up" at bounding box center [1036, 395] width 5 height 5
type input "20"
click at [1034, 393] on icon "up" at bounding box center [1036, 395] width 5 height 5
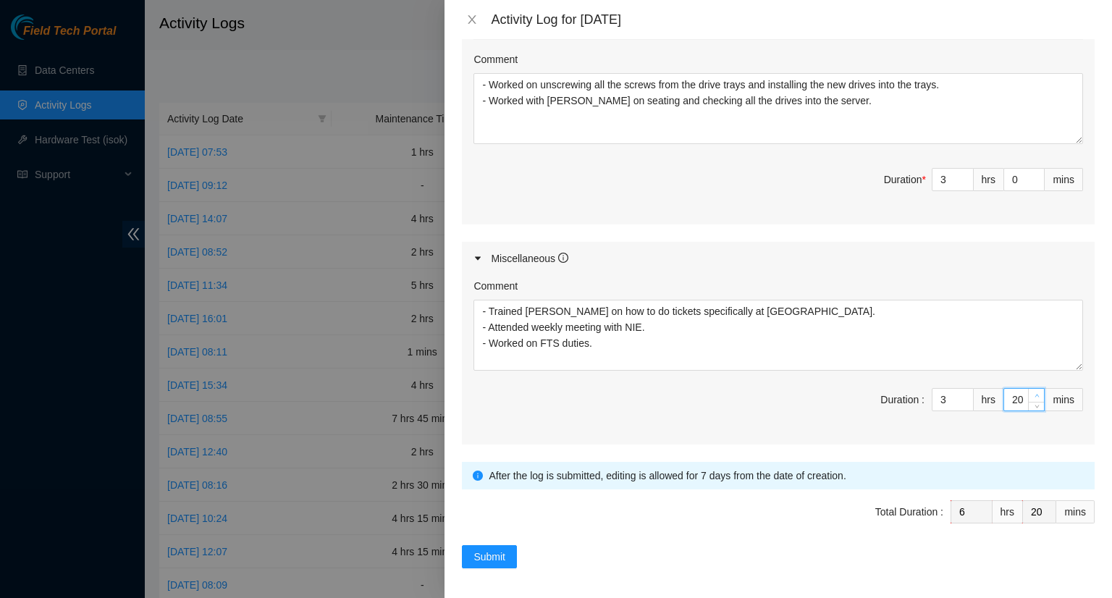
type input "21"
click at [1034, 393] on icon "up" at bounding box center [1036, 395] width 5 height 5
type input "22"
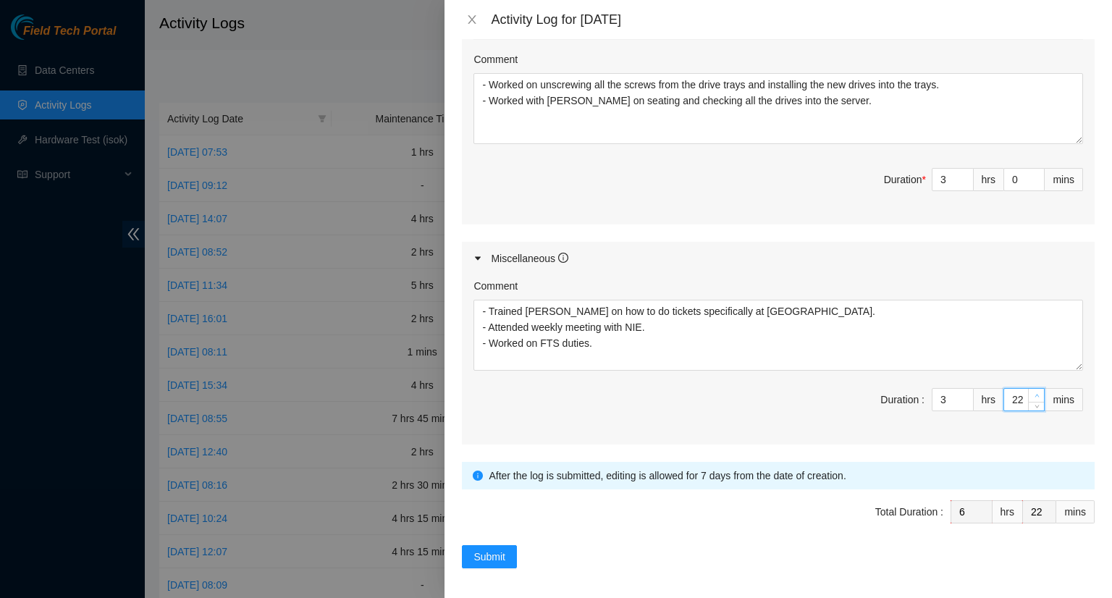
click at [1034, 393] on icon "up" at bounding box center [1036, 395] width 5 height 5
type input "23"
click at [1034, 393] on icon "up" at bounding box center [1036, 395] width 5 height 5
type input "24"
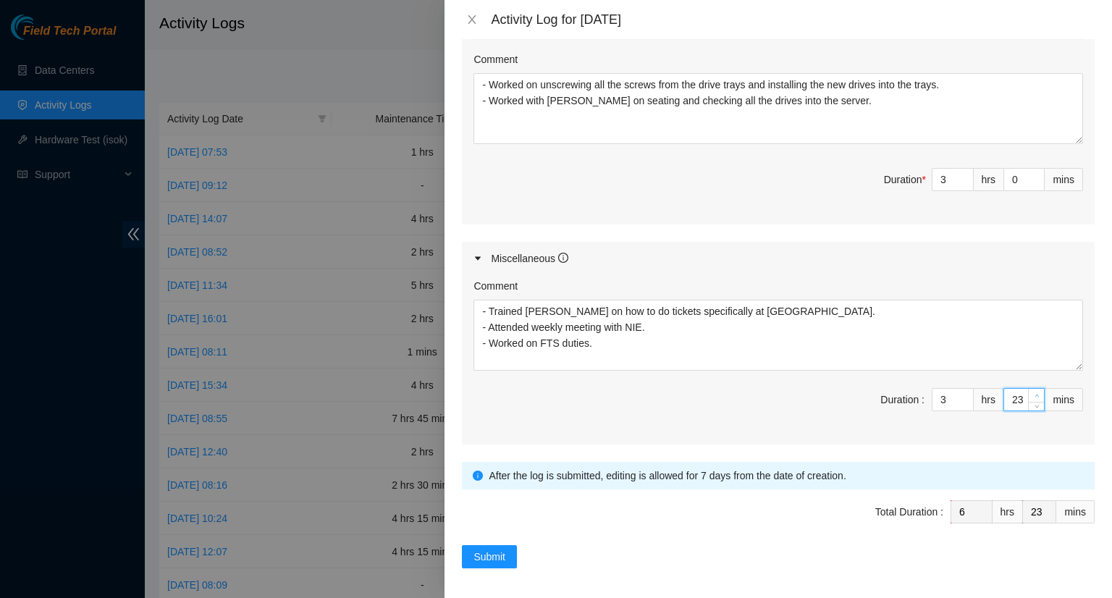
type input "24"
click at [1034, 393] on icon "up" at bounding box center [1036, 395] width 5 height 5
type input "25"
click at [1034, 393] on icon "up" at bounding box center [1036, 395] width 5 height 5
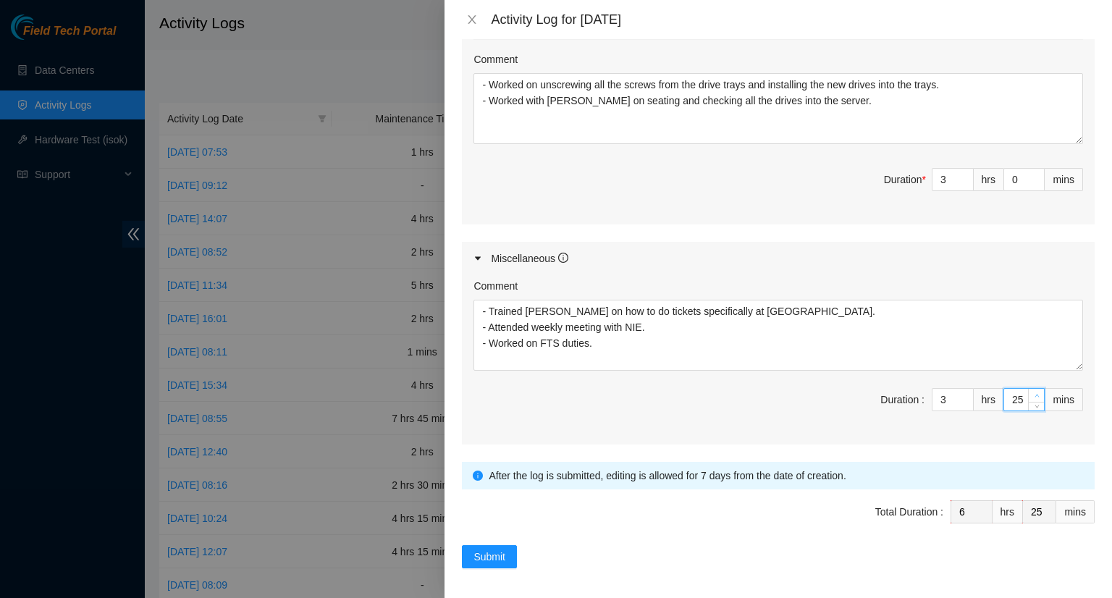
type input "26"
click at [1034, 393] on icon "up" at bounding box center [1036, 395] width 5 height 5
type input "27"
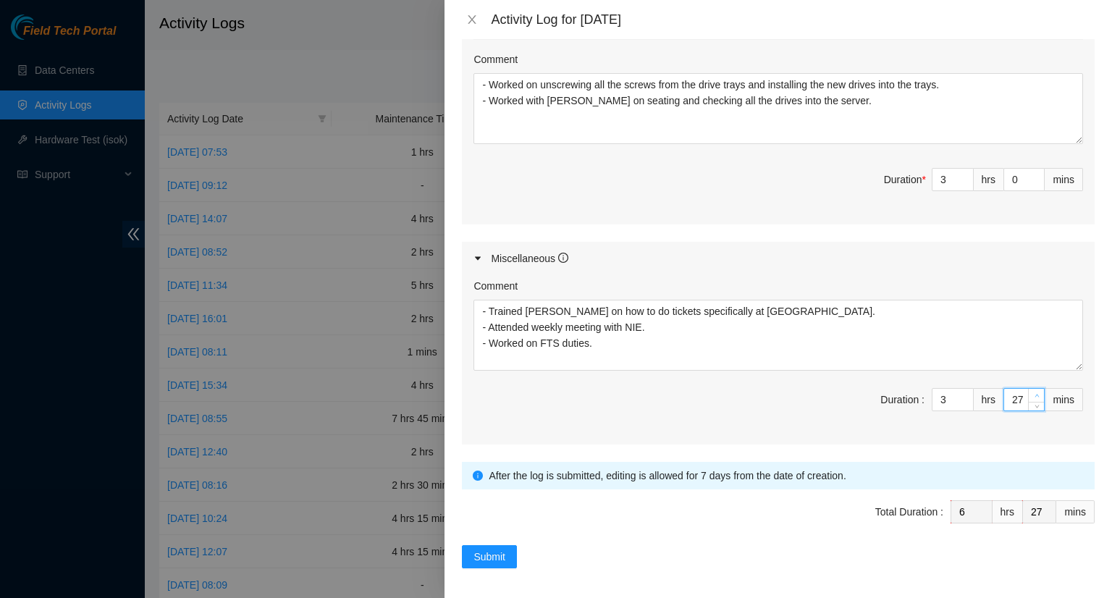
click at [1034, 393] on icon "up" at bounding box center [1036, 395] width 5 height 5
type input "28"
click at [1034, 393] on icon "up" at bounding box center [1036, 395] width 5 height 5
type input "29"
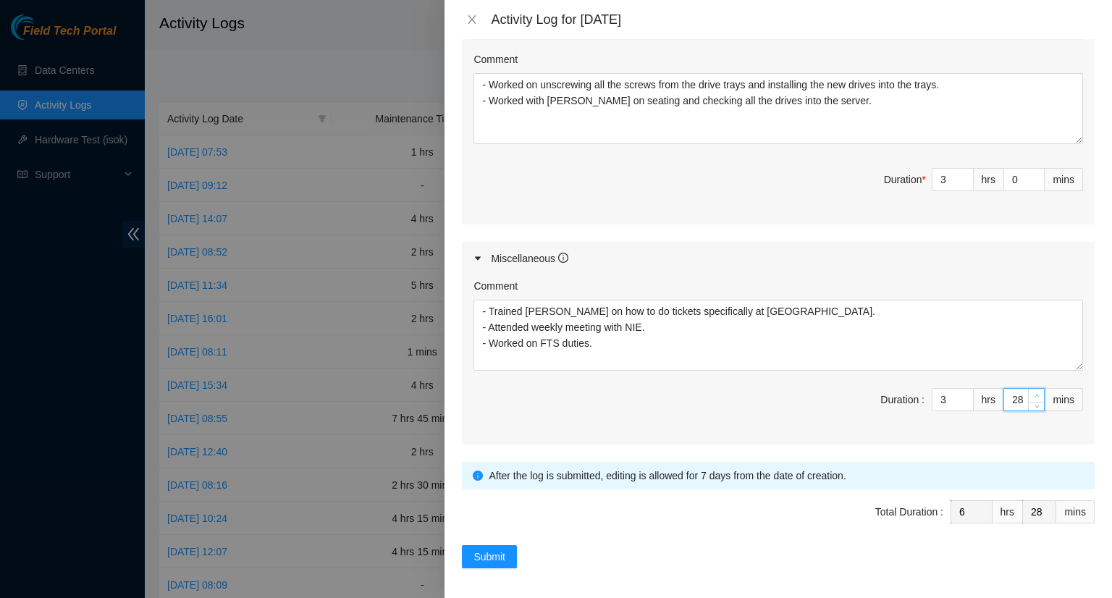
type input "29"
click at [1034, 393] on icon "up" at bounding box center [1036, 395] width 5 height 5
type input "30"
click at [1034, 393] on icon "up" at bounding box center [1036, 395] width 5 height 5
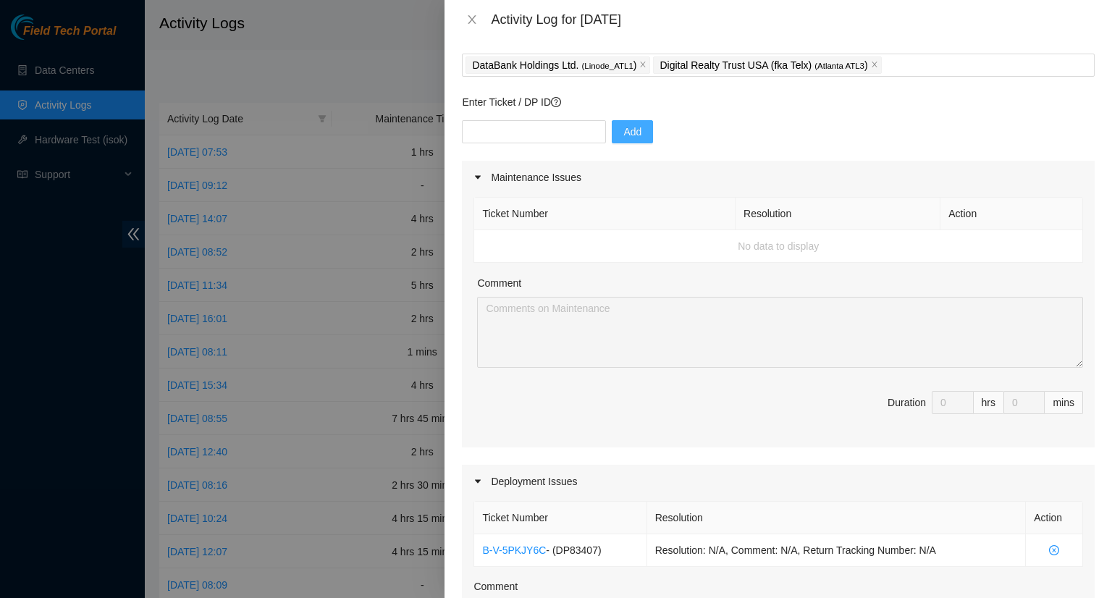
scroll to position [0, 0]
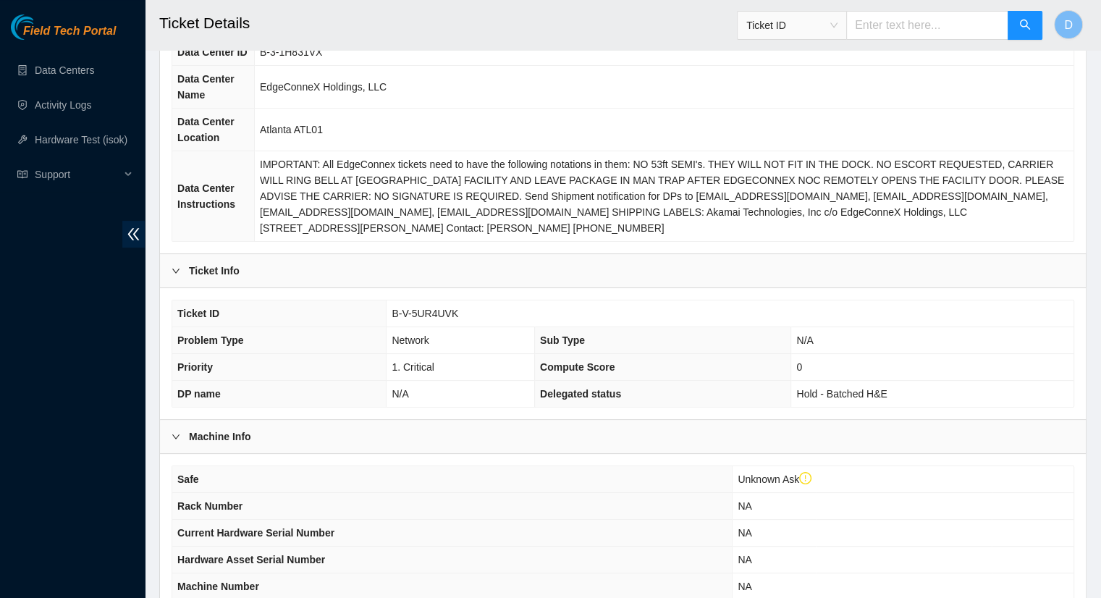
scroll to position [407, 0]
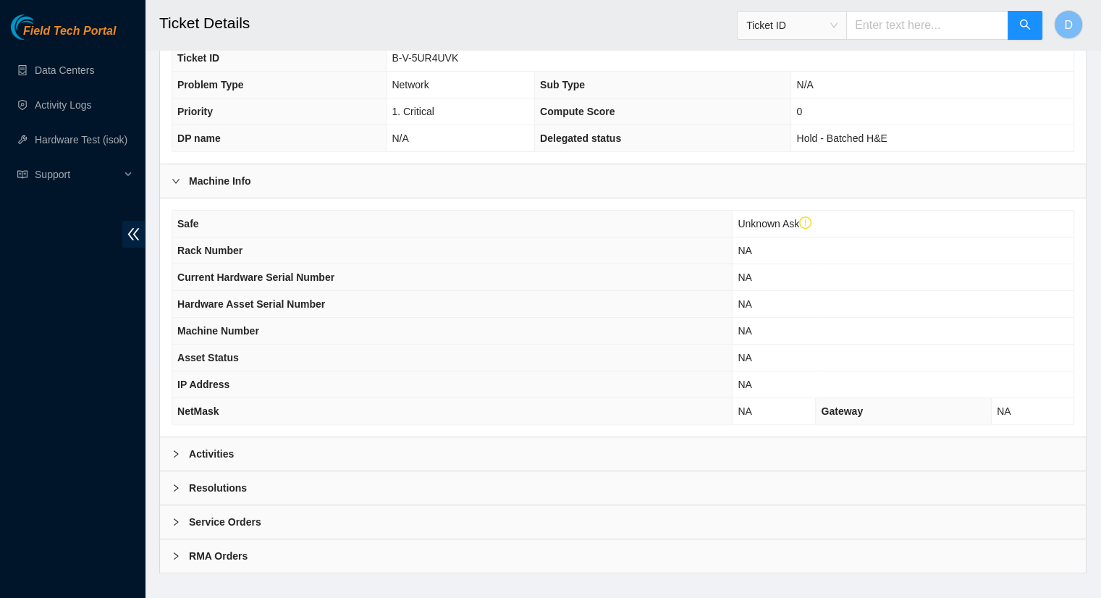
click at [226, 446] on b "Activities" at bounding box center [211, 454] width 45 height 16
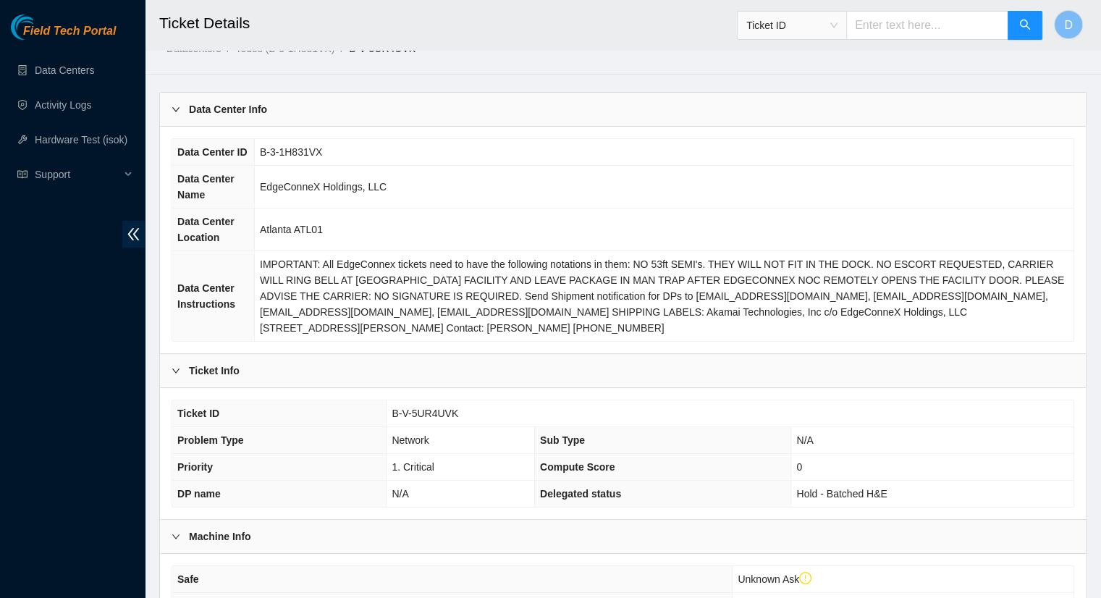
scroll to position [0, 0]
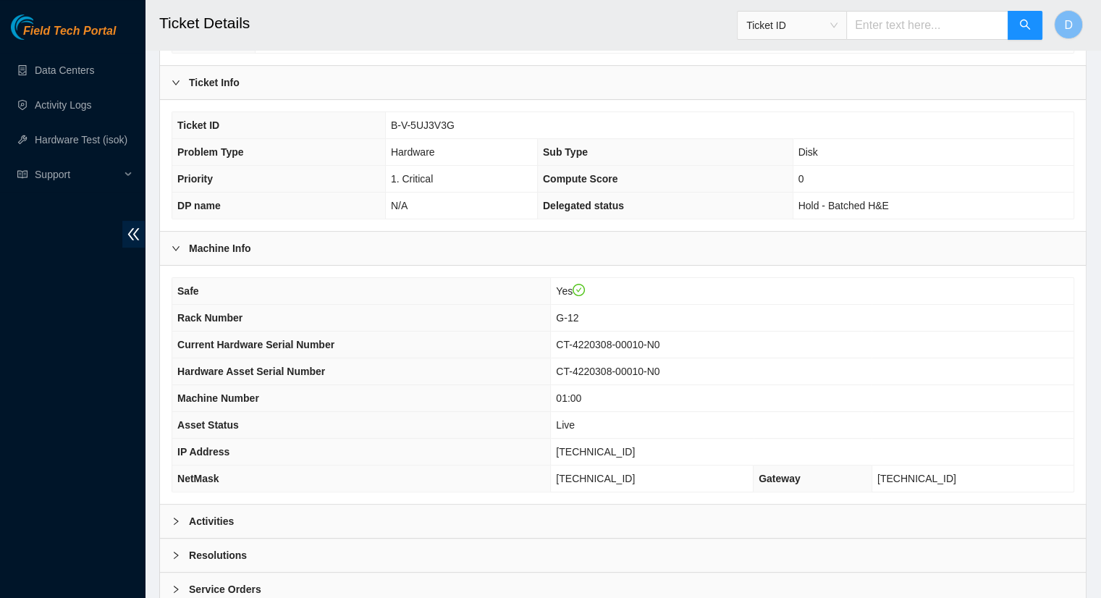
scroll to position [362, 0]
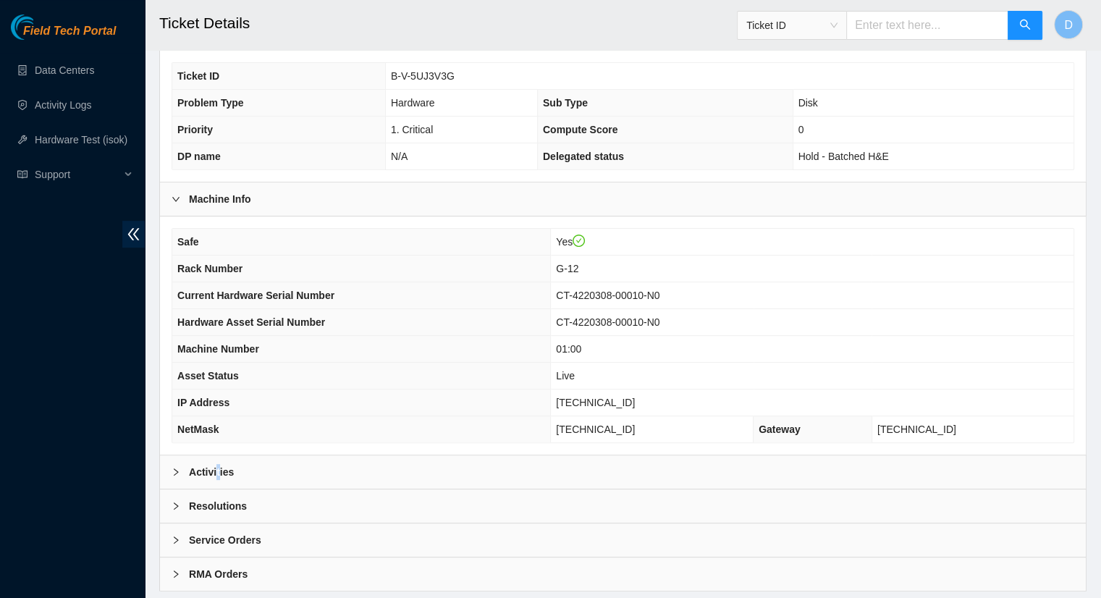
click at [220, 464] on b "Activities" at bounding box center [211, 472] width 45 height 16
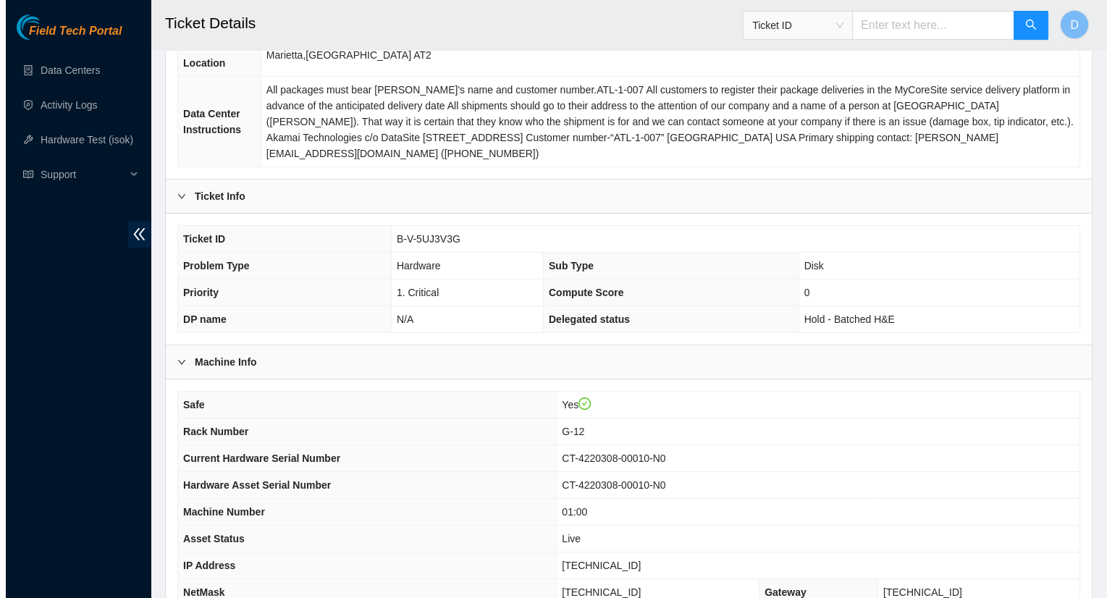
scroll to position [0, 0]
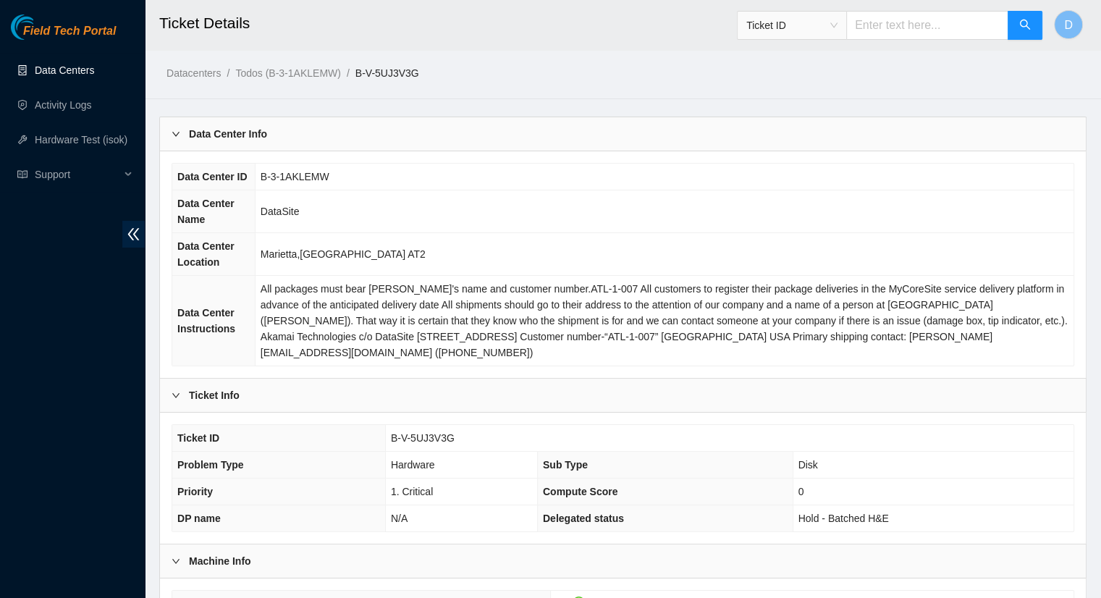
click at [64, 64] on link "Data Centers" at bounding box center [64, 70] width 59 height 12
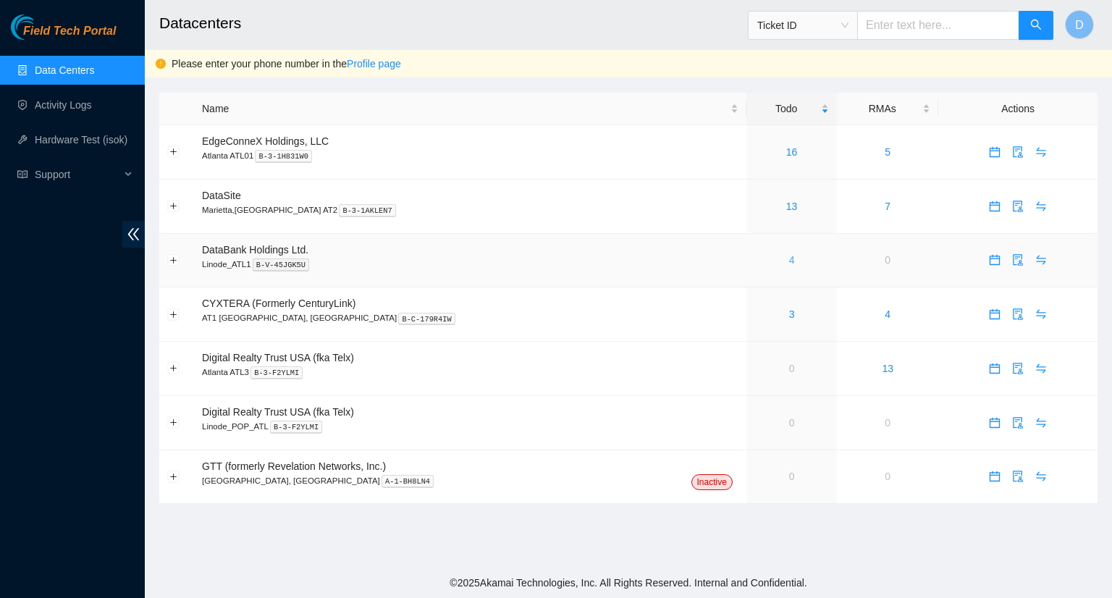
click at [789, 263] on link "4" at bounding box center [792, 260] width 6 height 12
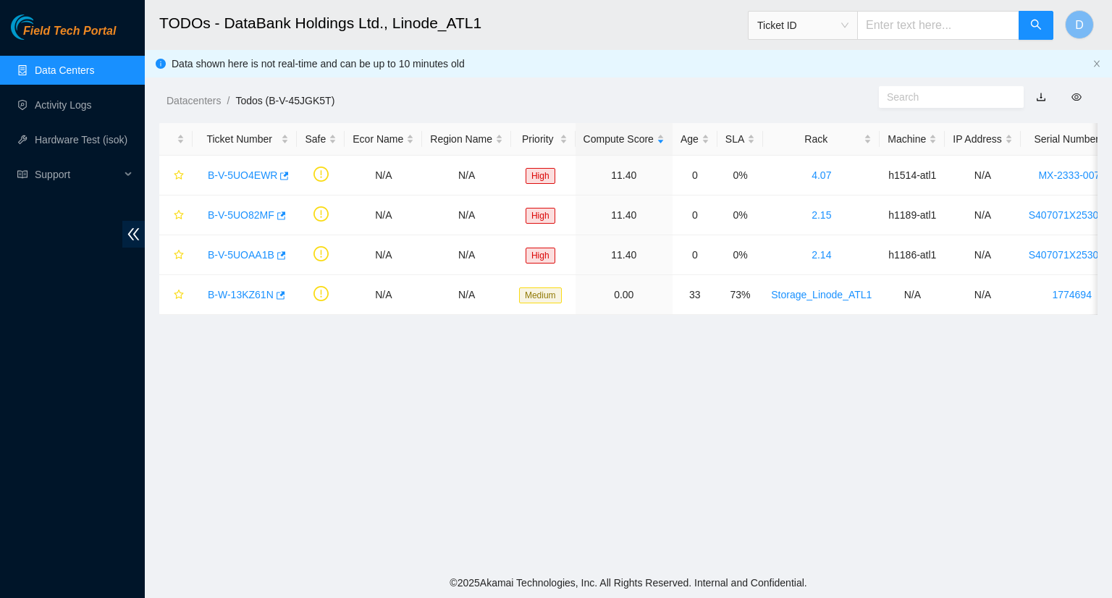
drag, startPoint x: 771, startPoint y: 446, endPoint x: 686, endPoint y: 544, distance: 129.8
click at [769, 447] on main "TODOs - DataBank Holdings Ltd., Linode_ATL1 Ticket ID D Data shown here is not …" at bounding box center [628, 283] width 967 height 567
